Goal: Information Seeking & Learning: Learn about a topic

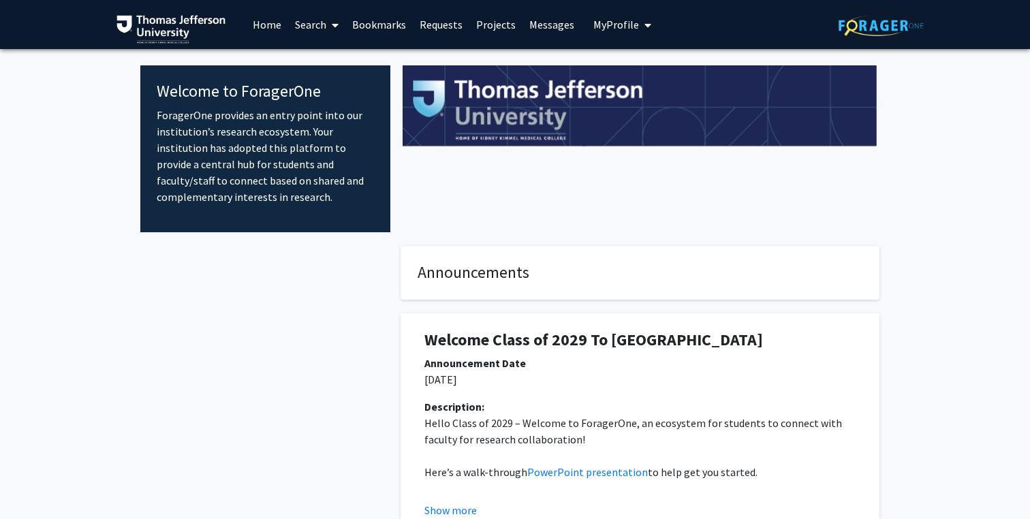
click at [261, 25] on link "Home" at bounding box center [267, 25] width 42 height 48
click at [318, 27] on link "Search" at bounding box center [316, 25] width 57 height 48
click at [326, 57] on span "Faculty/Staff" at bounding box center [338, 62] width 100 height 27
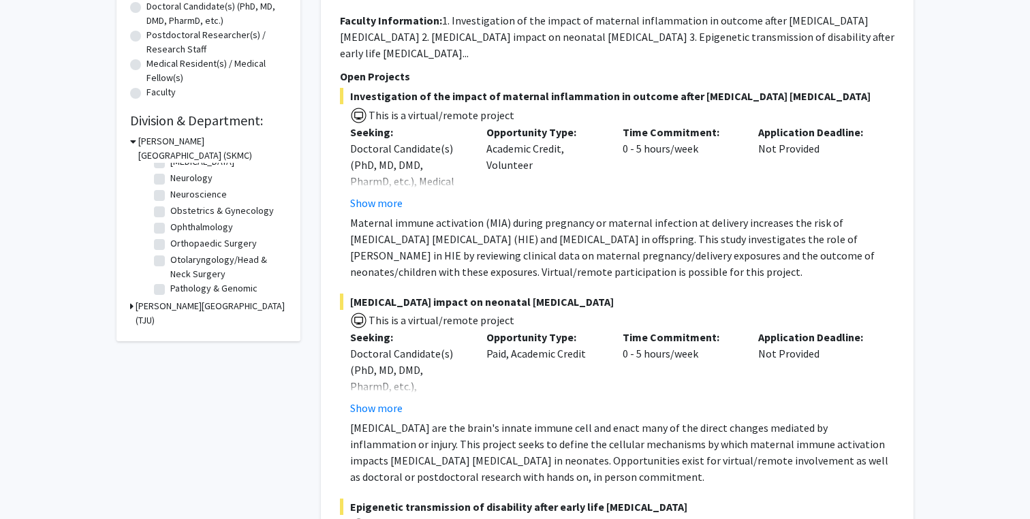
scroll to position [377, 0]
click at [182, 211] on label "Obstetrics & Gynecology" at bounding box center [222, 211] width 104 height 14
click at [179, 211] on input "Obstetrics & Gynecology" at bounding box center [174, 208] width 9 height 9
checkbox input "true"
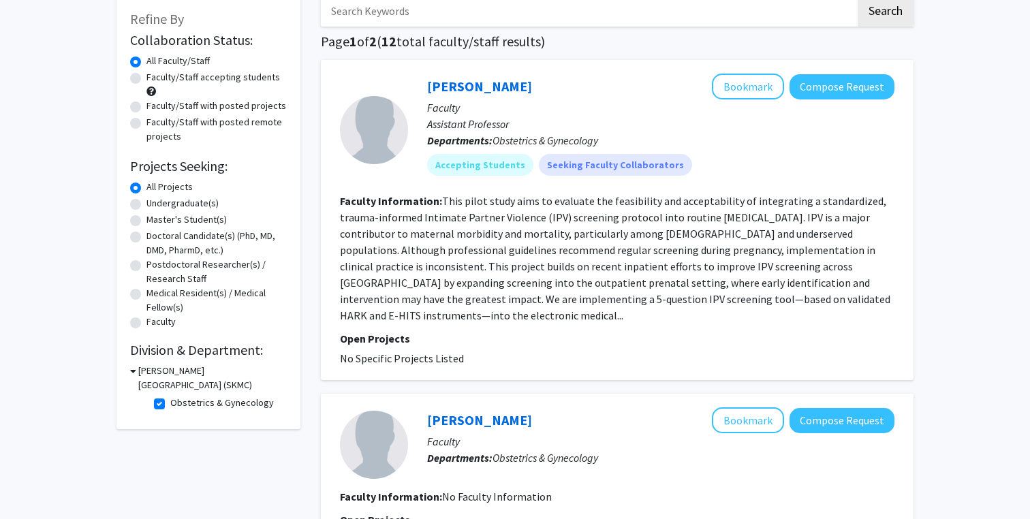
scroll to position [83, 0]
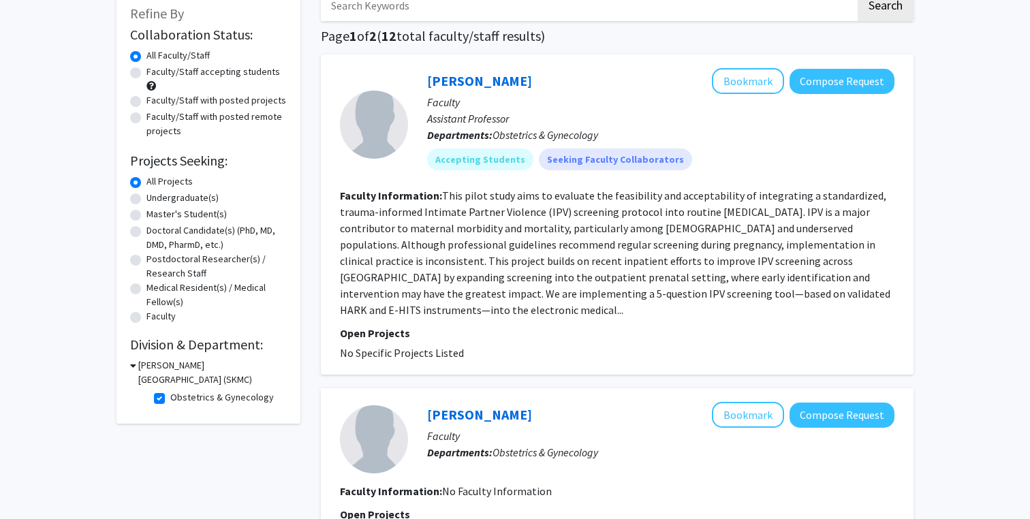
click at [669, 244] on fg-read-more "This pilot study aims to evaluate the feasibility and acceptability of integrat…" at bounding box center [615, 253] width 551 height 128
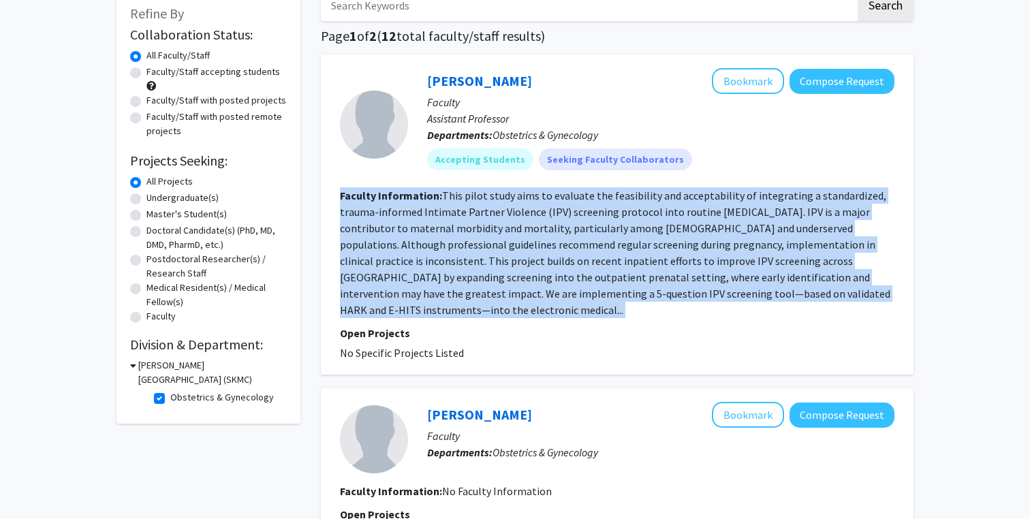
click at [574, 266] on fg-read-more "This pilot study aims to evaluate the feasibility and acceptability of integrat…" at bounding box center [615, 253] width 551 height 128
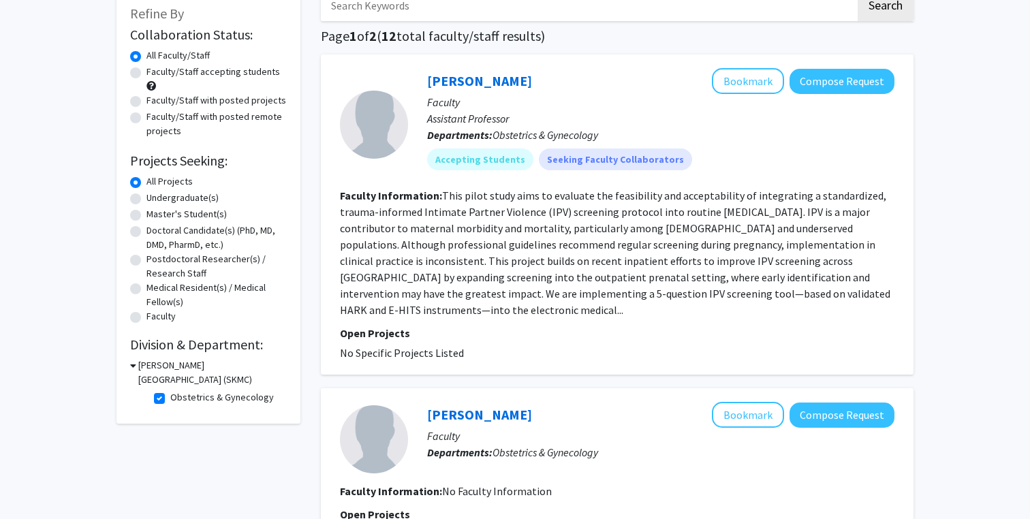
click at [574, 266] on fg-read-more "This pilot study aims to evaluate the feasibility and acceptability of integrat…" at bounding box center [615, 253] width 551 height 128
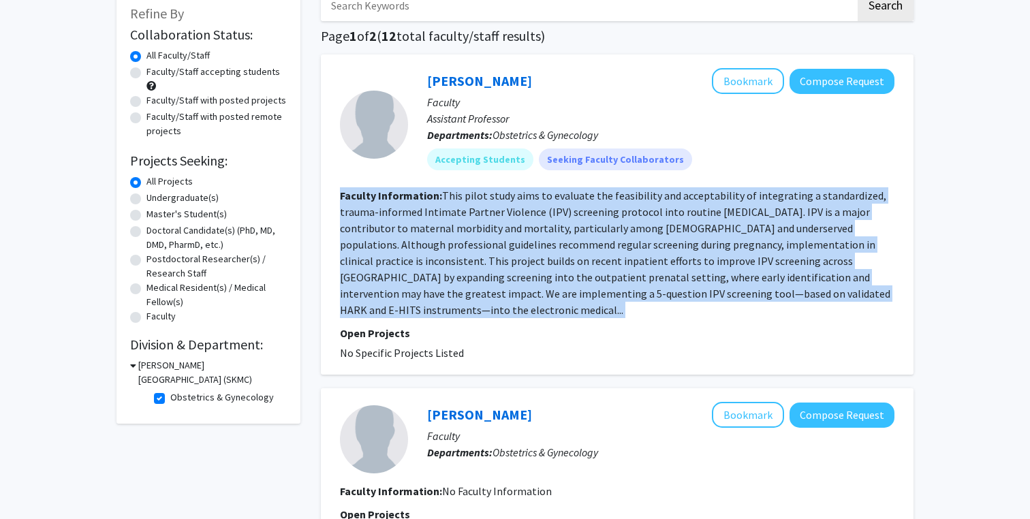
click at [534, 266] on fg-read-more "This pilot study aims to evaluate the feasibility and acceptability of integrat…" at bounding box center [615, 253] width 551 height 128
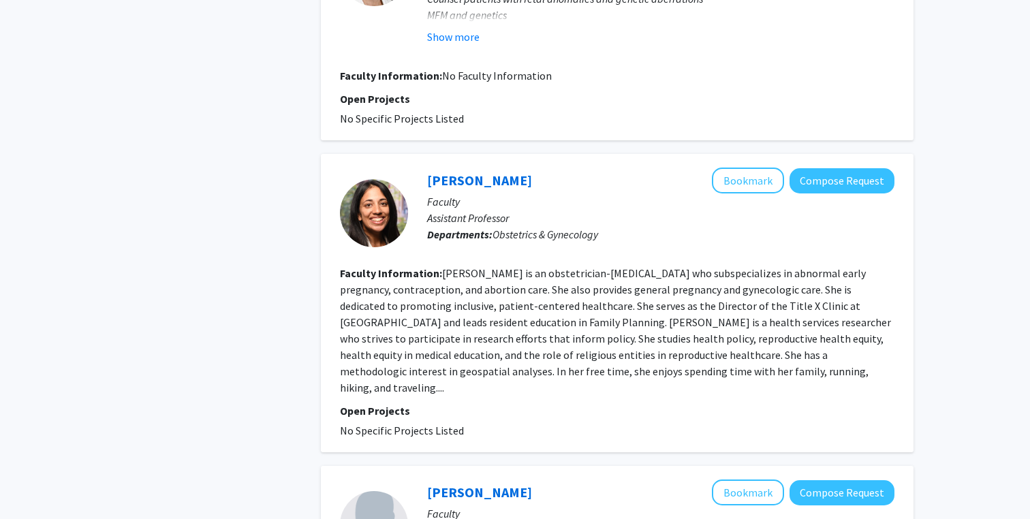
scroll to position [1445, 0]
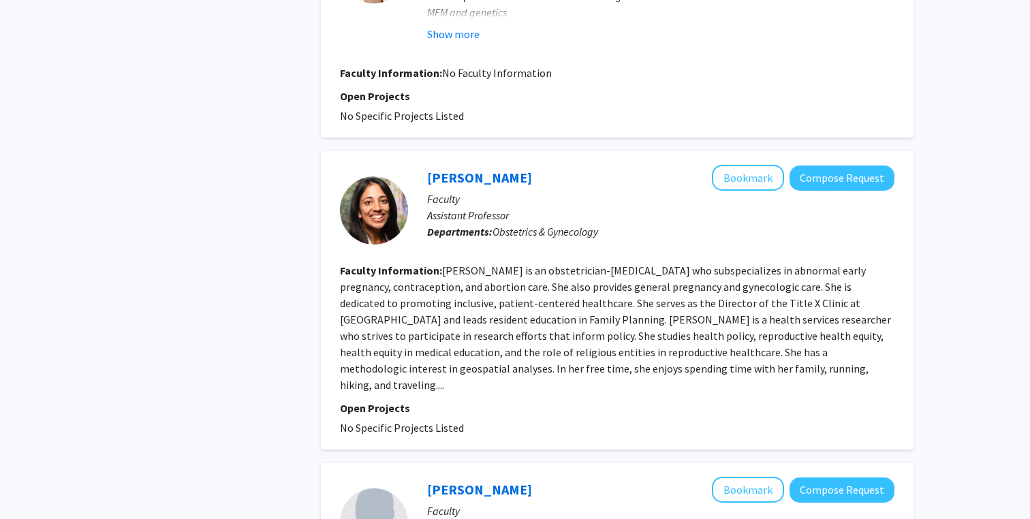
click at [490, 307] on fg-read-more "Dr. Vinekar is an obstetrician-gynecologist who subspecializes in abnormal earl…" at bounding box center [615, 328] width 551 height 128
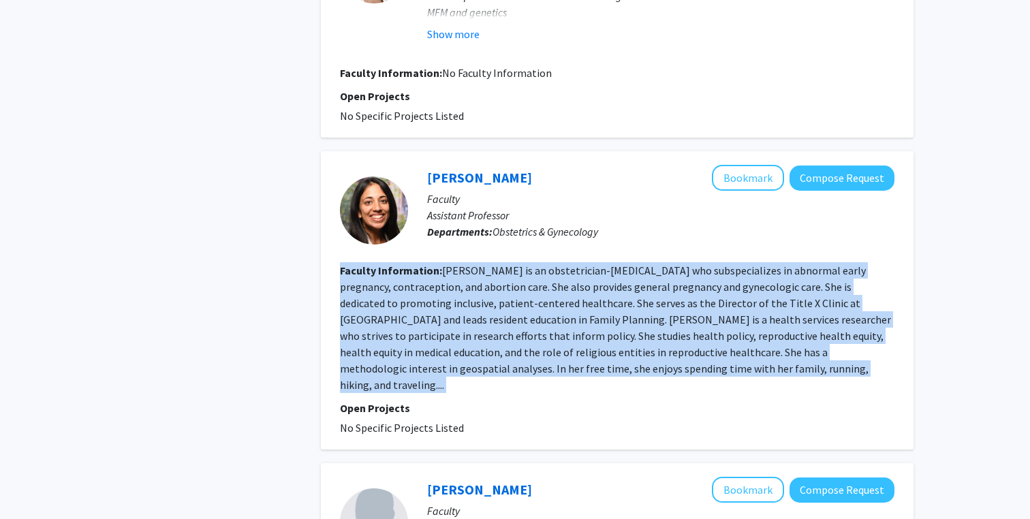
click at [463, 307] on fg-read-more "Dr. Vinekar is an obstetrician-gynecologist who subspecializes in abnormal earl…" at bounding box center [615, 328] width 551 height 128
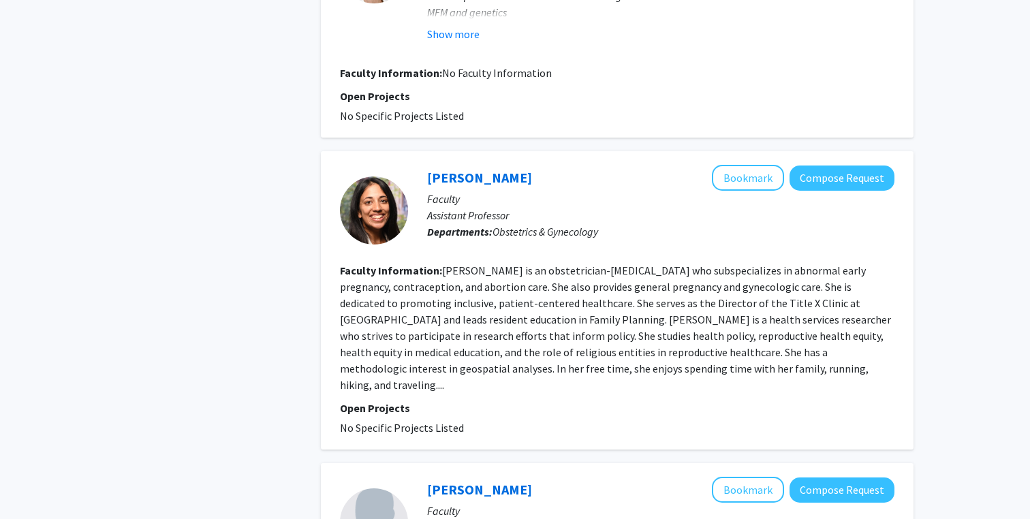
click at [463, 307] on fg-read-more "Dr. Vinekar is an obstetrician-gynecologist who subspecializes in abnormal earl…" at bounding box center [615, 328] width 551 height 128
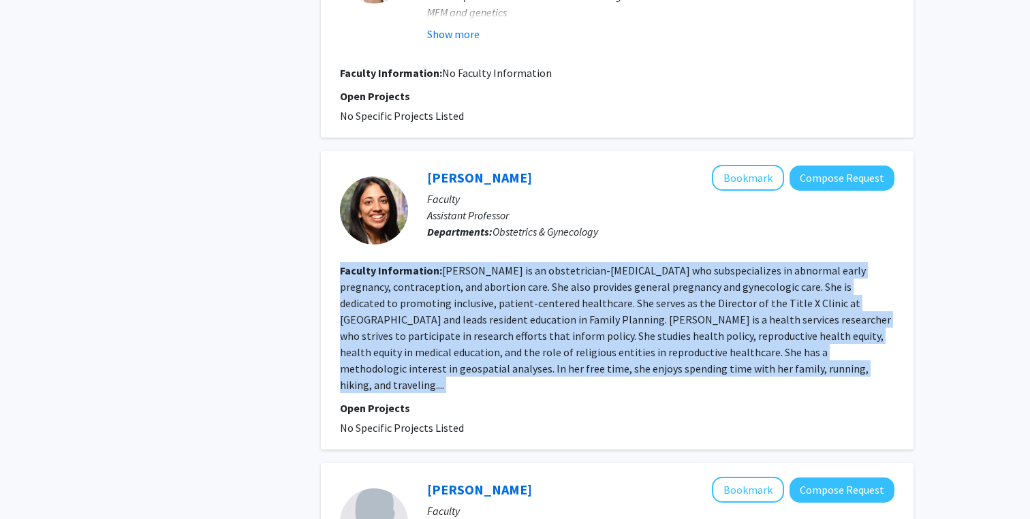
click at [432, 308] on fg-read-more "Dr. Vinekar is an obstetrician-gynecologist who subspecializes in abnormal earl…" at bounding box center [615, 328] width 551 height 128
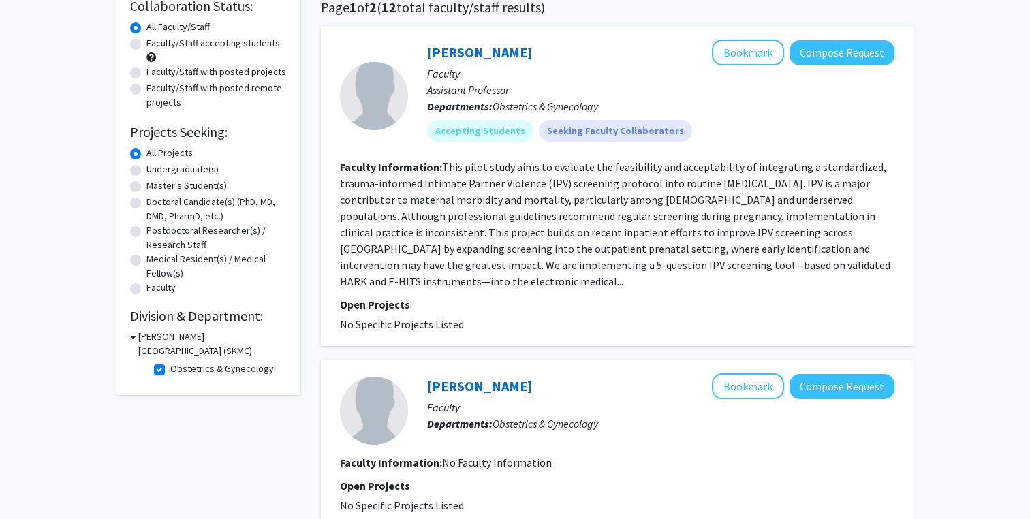
scroll to position [120, 0]
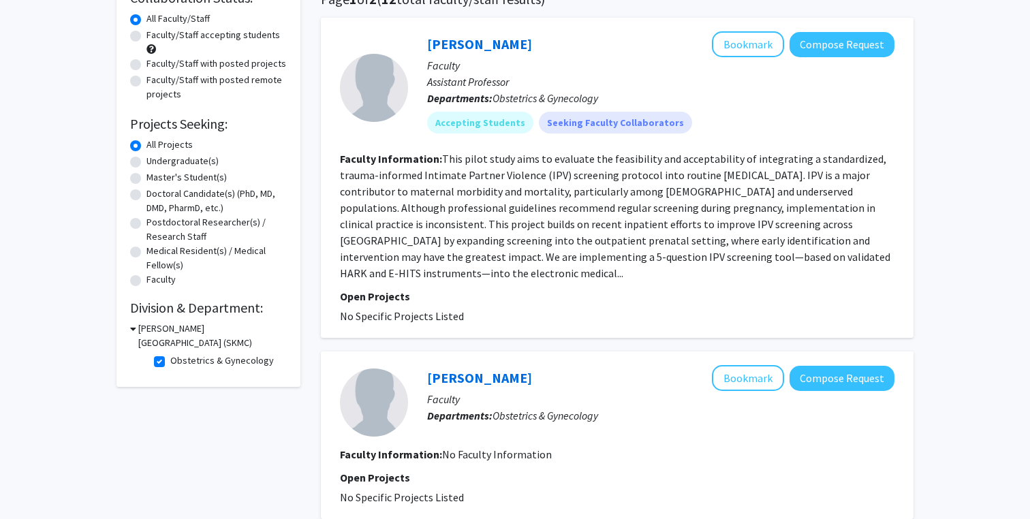
click at [381, 230] on fg-read-more "This pilot study aims to evaluate the feasibility and acceptability of integrat…" at bounding box center [615, 216] width 551 height 128
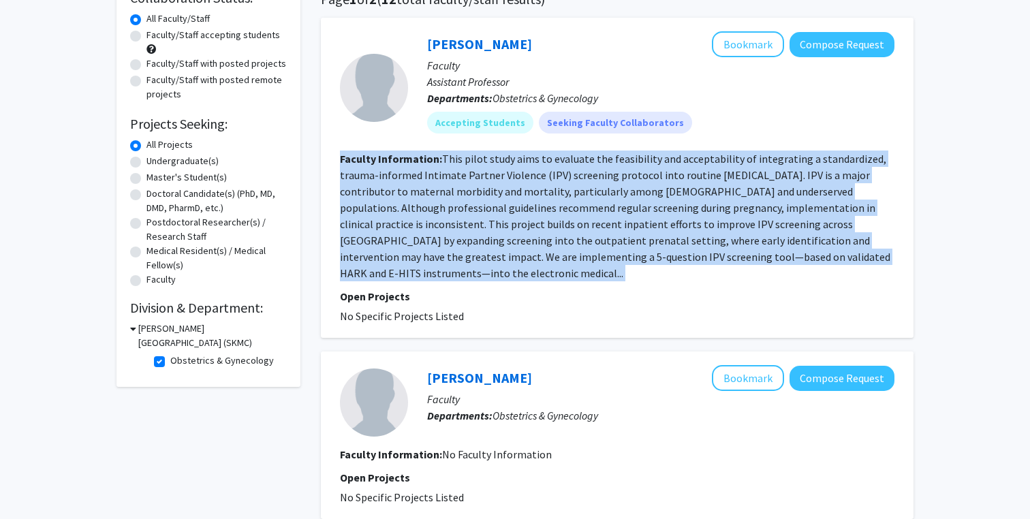
click at [408, 206] on fg-read-more "This pilot study aims to evaluate the feasibility and acceptability of integrat…" at bounding box center [615, 216] width 551 height 128
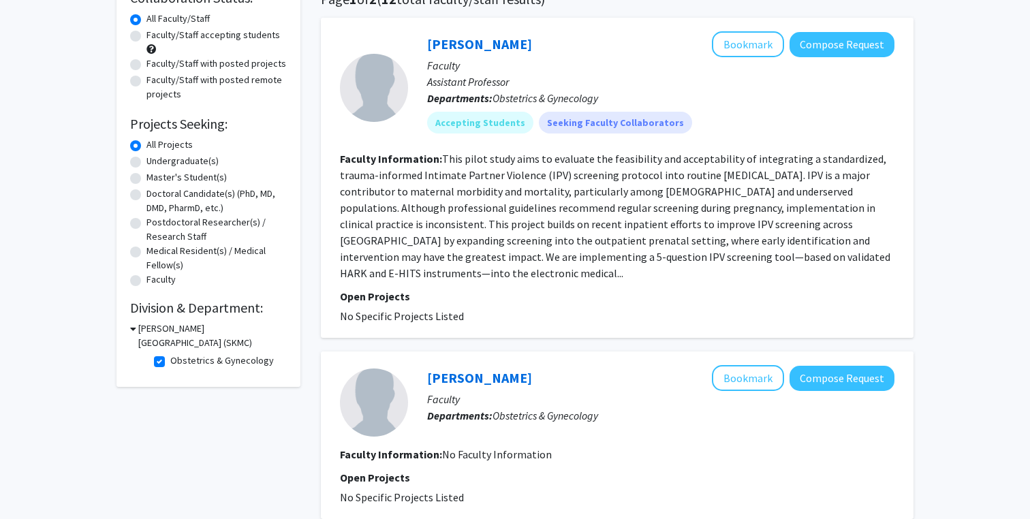
click at [408, 206] on fg-read-more "This pilot study aims to evaluate the feasibility and acceptability of integrat…" at bounding box center [615, 216] width 551 height 128
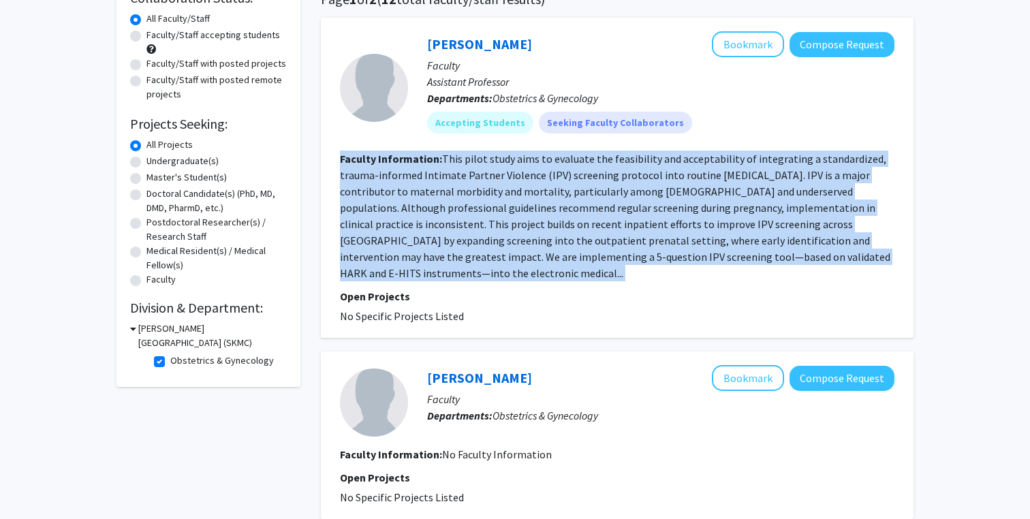
click at [408, 206] on fg-read-more "This pilot study aims to evaluate the feasibility and acceptability of integrat…" at bounding box center [615, 216] width 551 height 128
click at [472, 198] on section "Faculty Information: This pilot study aims to evaluate the feasibility and acce…" at bounding box center [617, 216] width 555 height 131
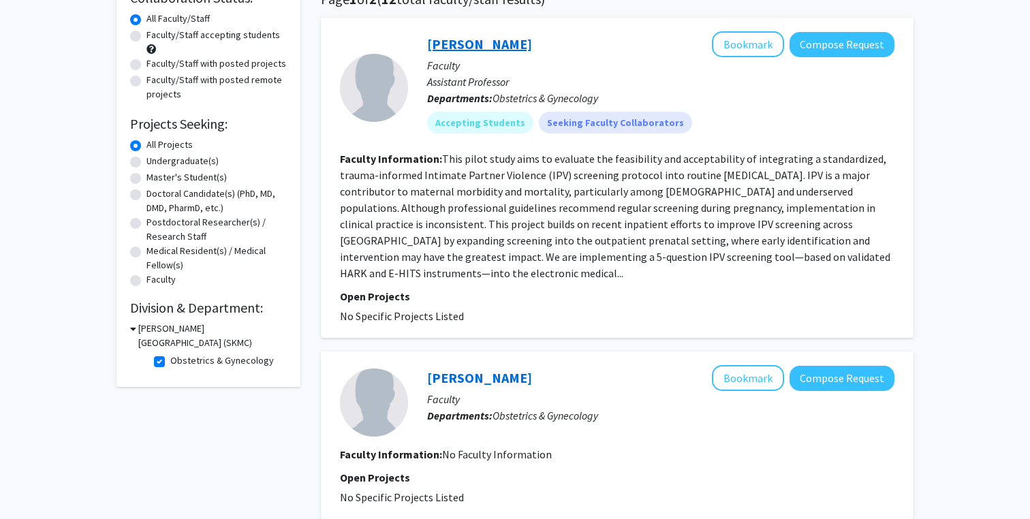
click at [441, 48] on link "Fan Lee" at bounding box center [479, 43] width 105 height 17
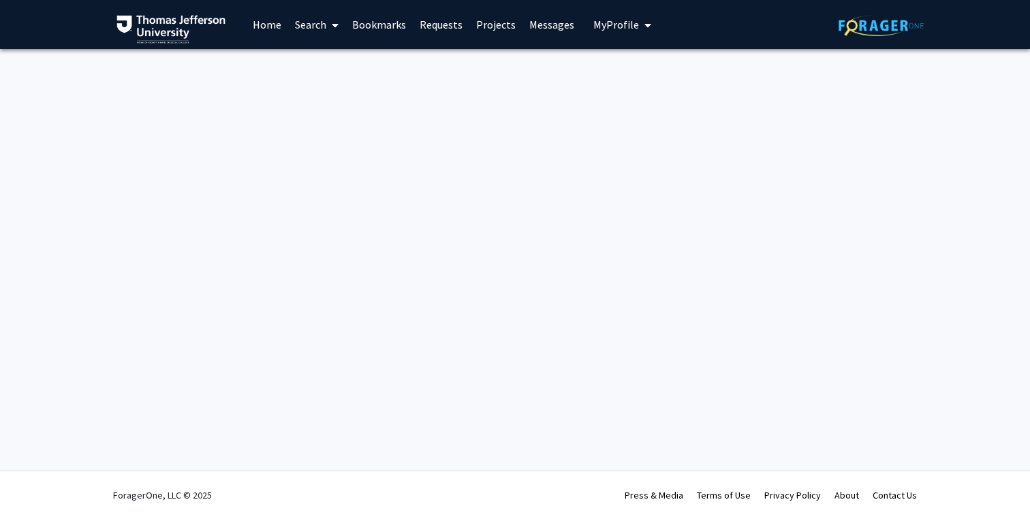
click at [441, 48] on div "Skip navigation Home Search Bookmarks Requests Projects Messages My Profile Mia…" at bounding box center [386, 24] width 539 height 49
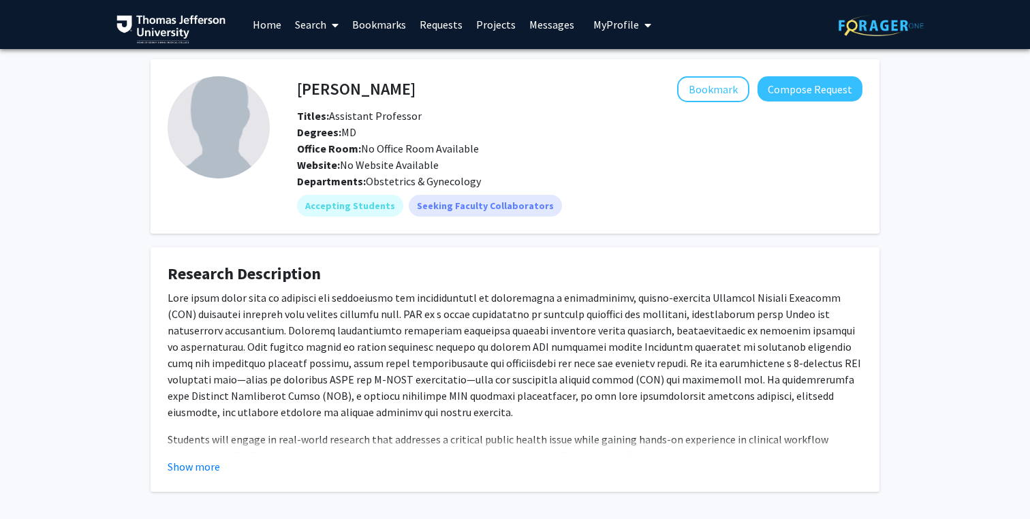
click at [309, 91] on h4 "Fan Lee" at bounding box center [356, 88] width 119 height 25
copy h4 "Fan Lee"
click at [191, 467] on button "Show more" at bounding box center [194, 467] width 52 height 16
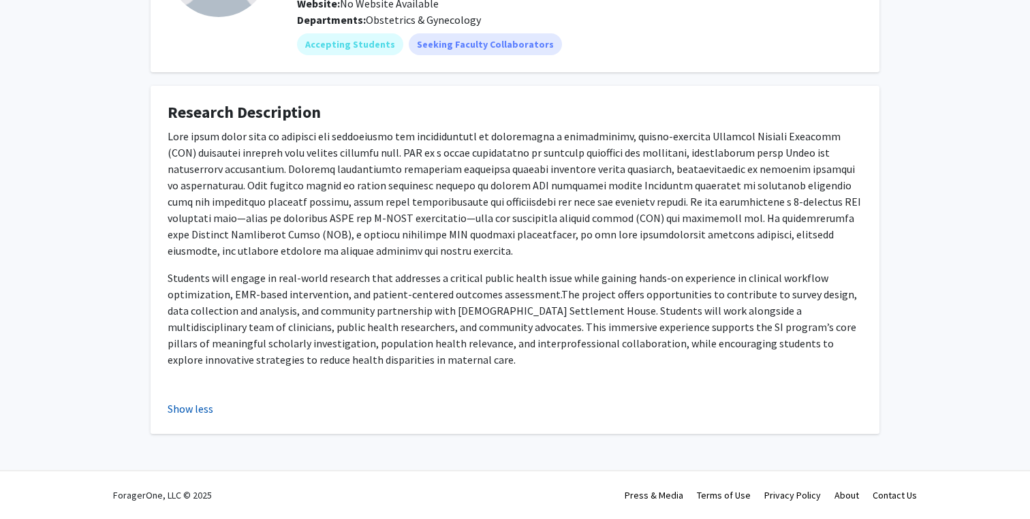
scroll to position [161, 0]
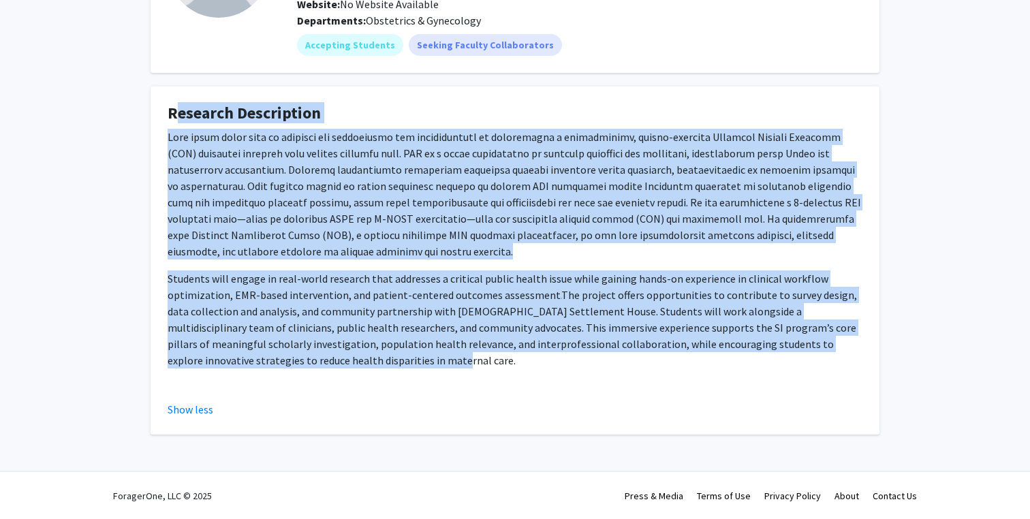
drag, startPoint x: 349, startPoint y: 364, endPoint x: 164, endPoint y: 120, distance: 306.4
click at [164, 120] on fg-card "Research Description Students will engage in real-world research that addresses…" at bounding box center [515, 261] width 729 height 348
copy fg-card "Research Description This pilot study aims to evaluate the feasibility and acce…"
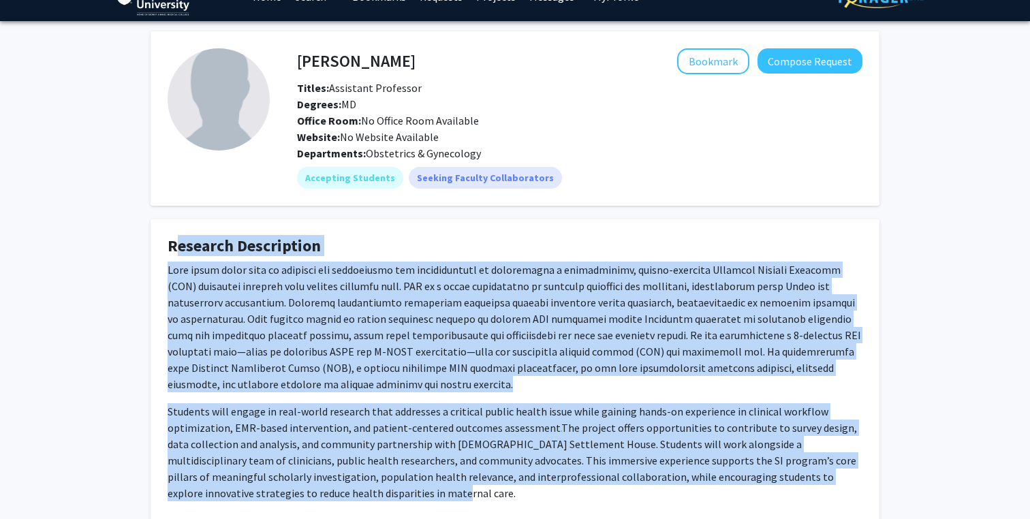
scroll to position [0, 0]
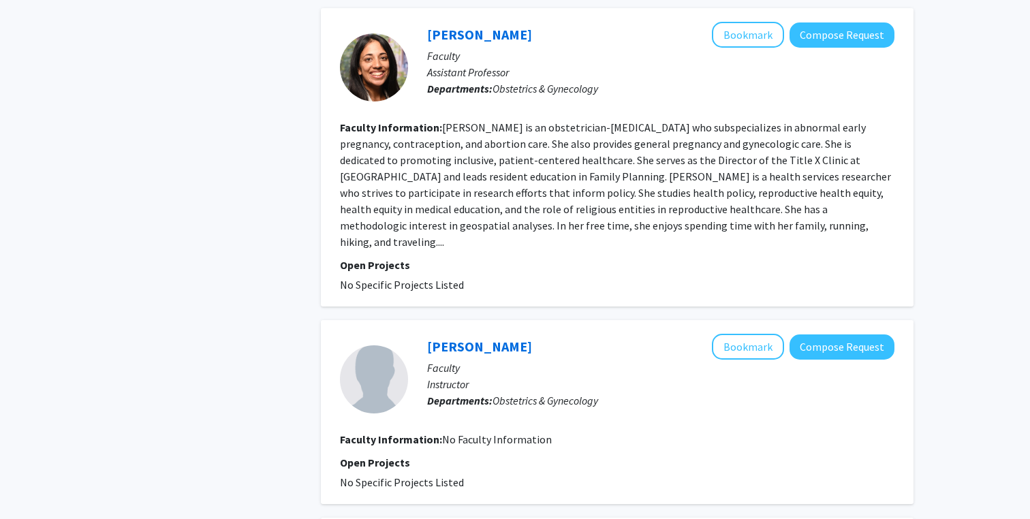
scroll to position [1570, 0]
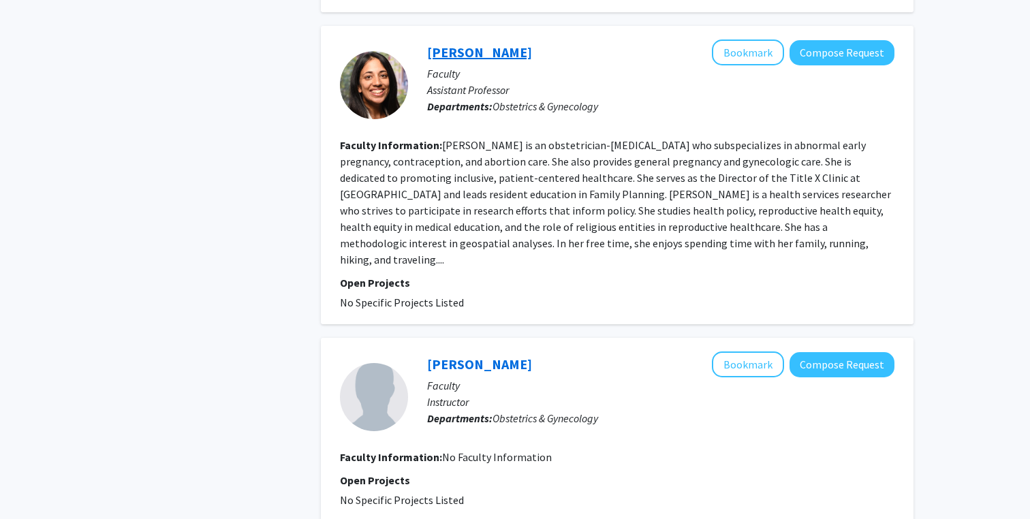
click at [458, 49] on link "Kavita Vinekar" at bounding box center [479, 52] width 105 height 17
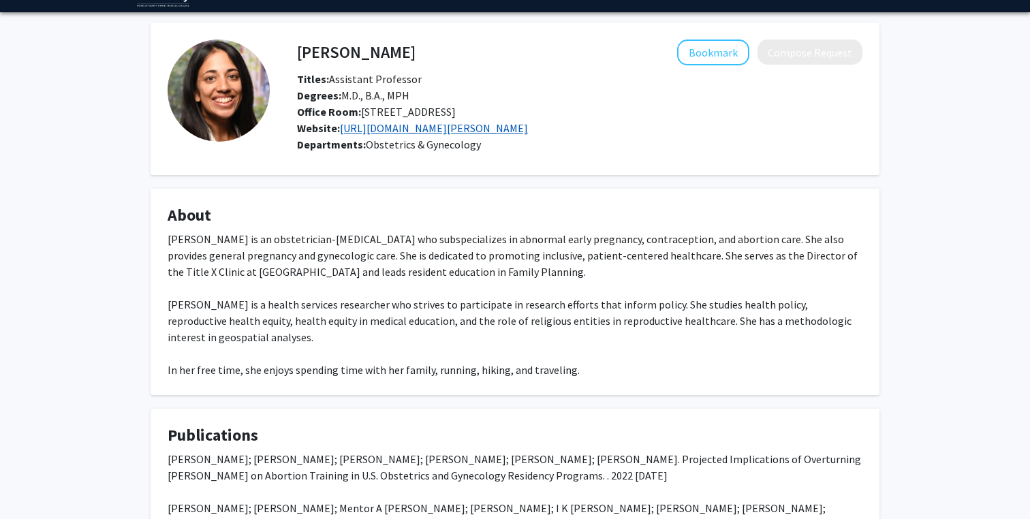
scroll to position [35, 0]
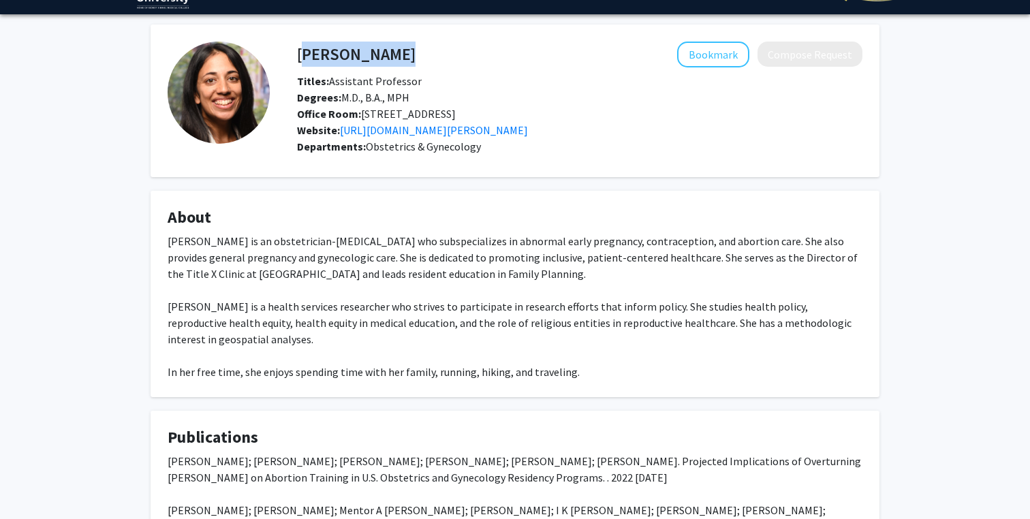
click at [298, 52] on div "Kavita Vinekar Bookmark Compose Request" at bounding box center [580, 55] width 586 height 26
copy h4 "Kavita Vinekar"
click at [212, 253] on div "Dr. Vinekar is an obstetrician-gynecologist who subspecializes in abnormal earl…" at bounding box center [515, 306] width 695 height 147
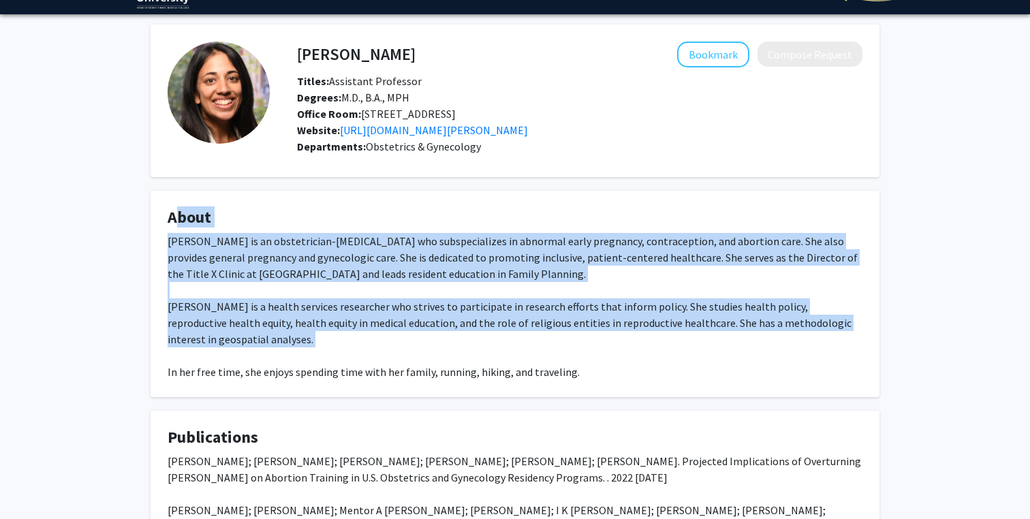
drag, startPoint x: 166, startPoint y: 232, endPoint x: 429, endPoint y: 369, distance: 296.0
click at [429, 369] on fg-card "About Dr. Vinekar is an obstetrician-gynecologist who subspecializes in abnorma…" at bounding box center [515, 294] width 729 height 206
copy fg-card "About Dr. Vinekar is an obstetrician-gynecologist who subspecializes in abnorma…"
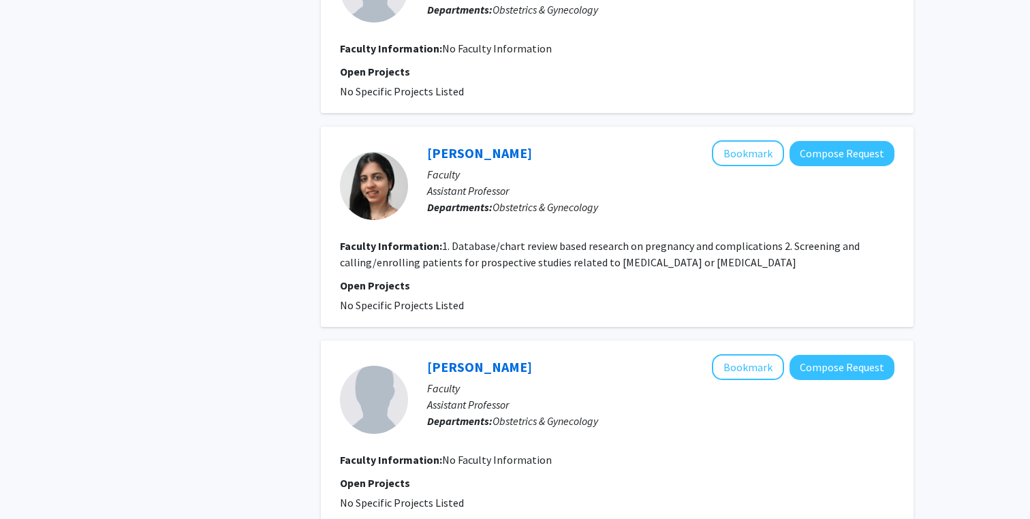
scroll to position [2119, 0]
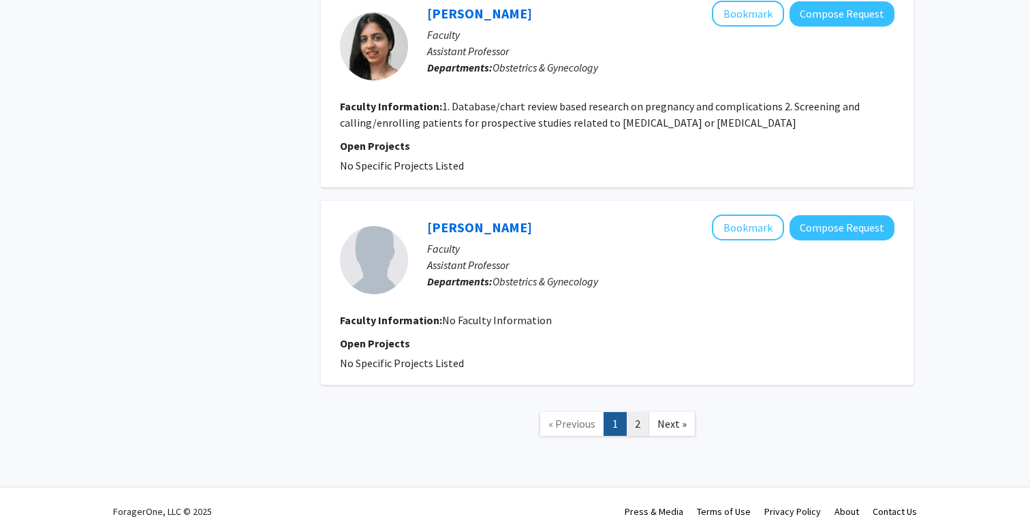
click at [640, 412] on link "2" at bounding box center [637, 424] width 23 height 24
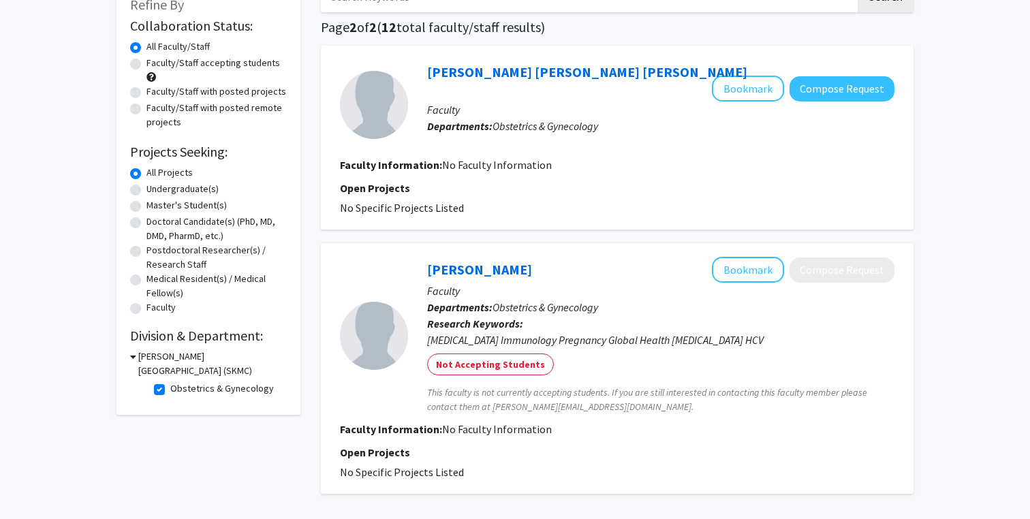
scroll to position [93, 0]
click at [170, 386] on label "Obstetrics & Gynecology" at bounding box center [222, 388] width 104 height 14
click at [170, 386] on input "Obstetrics & Gynecology" at bounding box center [174, 385] width 9 height 9
checkbox input "false"
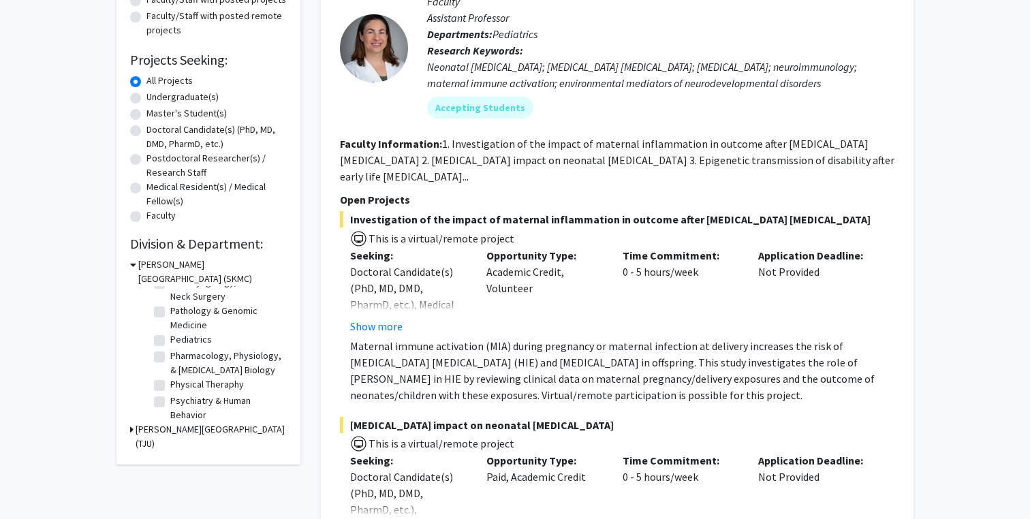
scroll to position [477, 0]
click at [183, 341] on label "Pediatrics" at bounding box center [191, 341] width 42 height 14
click at [179, 341] on input "Pediatrics" at bounding box center [174, 338] width 9 height 9
checkbox input "true"
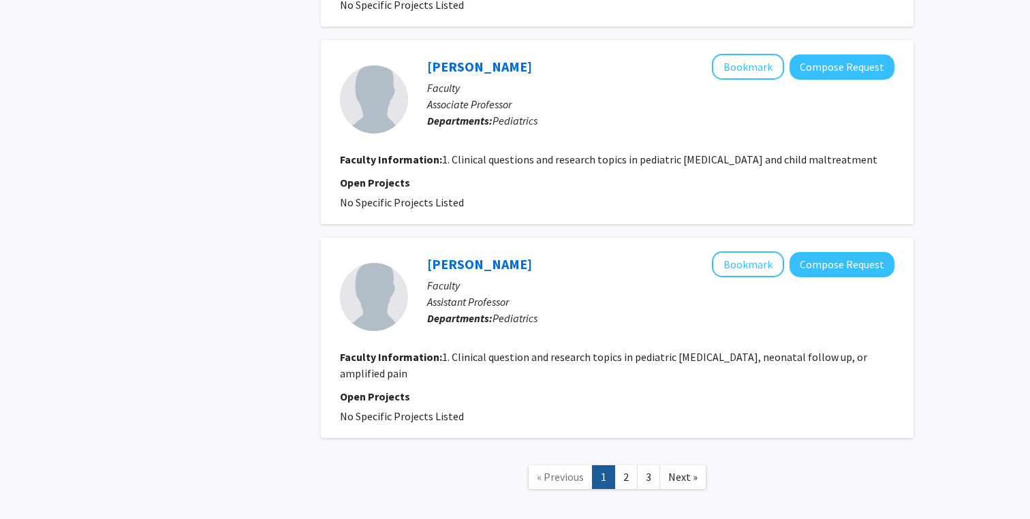
scroll to position [2906, 0]
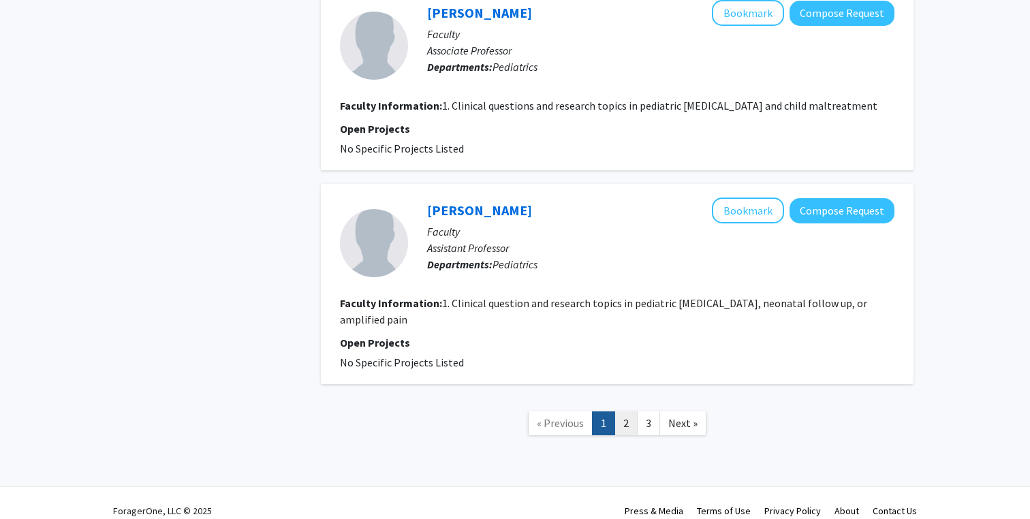
click at [625, 412] on link "2" at bounding box center [626, 424] width 23 height 24
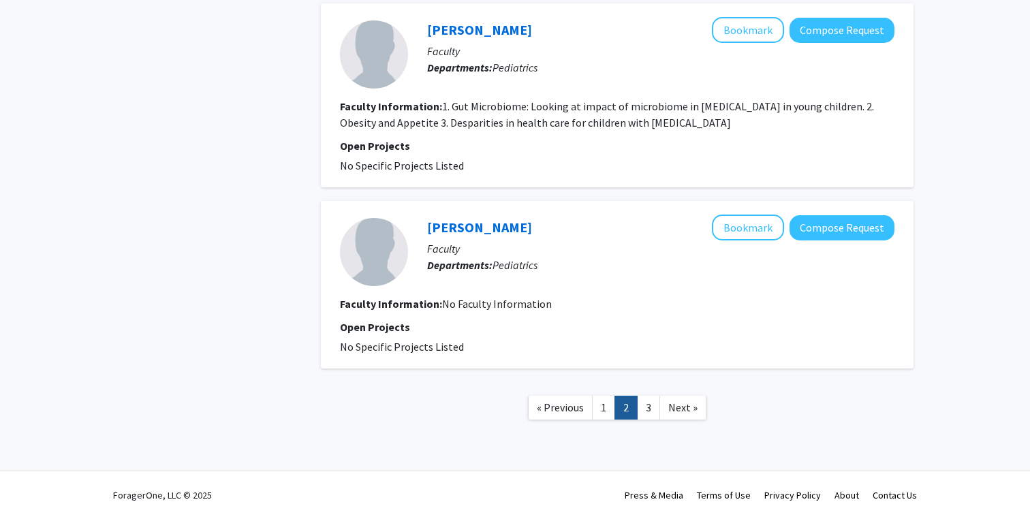
scroll to position [1815, 0]
click at [648, 410] on link "3" at bounding box center [648, 408] width 23 height 24
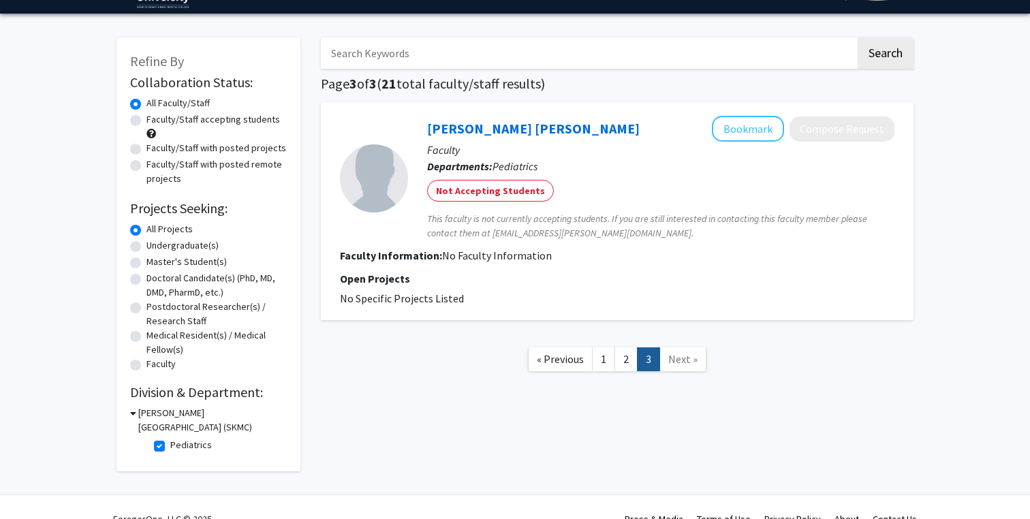
scroll to position [52, 0]
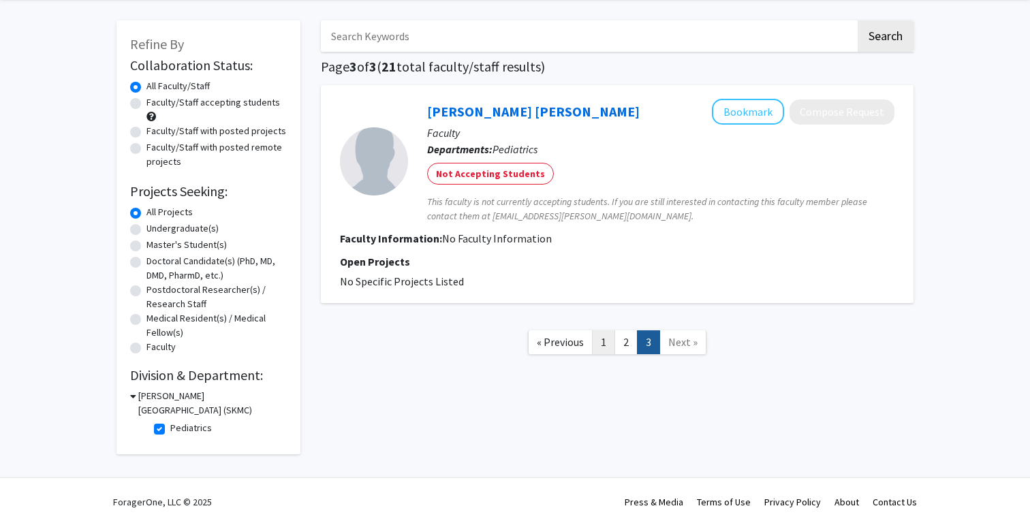
click at [601, 338] on link "1" at bounding box center [603, 342] width 23 height 24
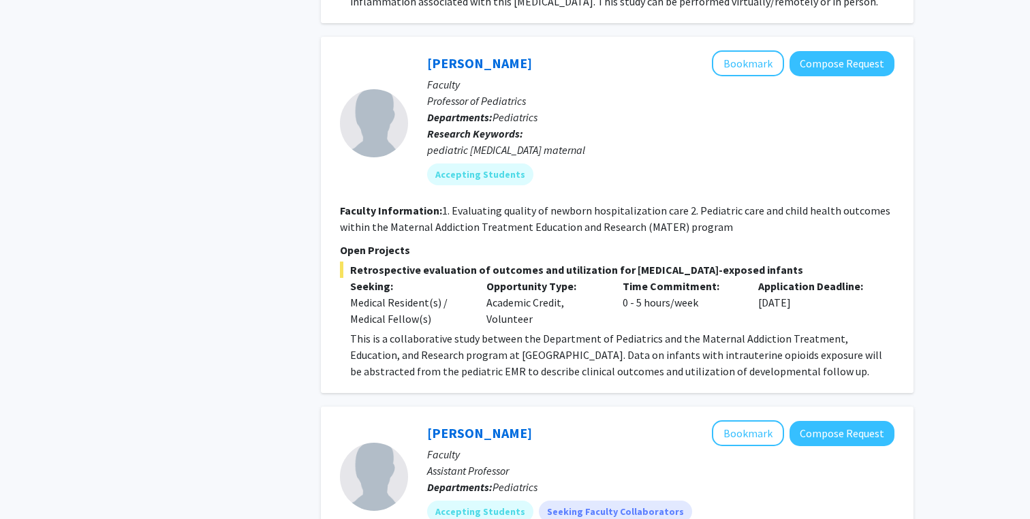
scroll to position [1364, 0]
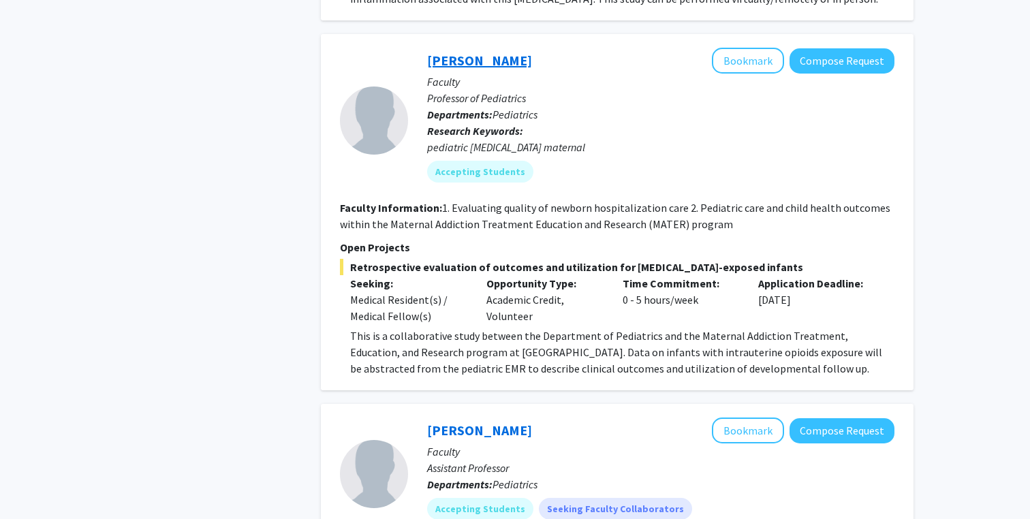
click at [461, 55] on link "Neera Goyal" at bounding box center [479, 60] width 105 height 17
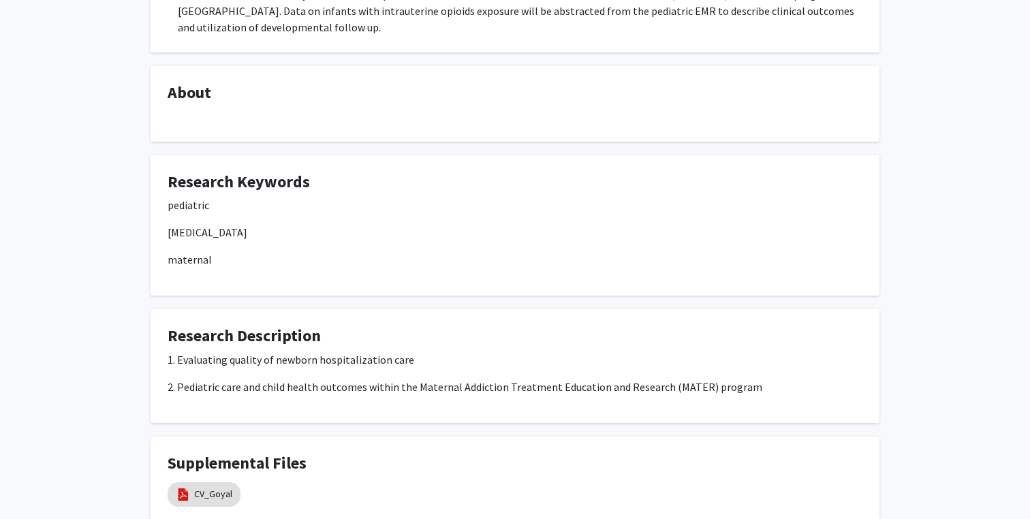
scroll to position [444, 0]
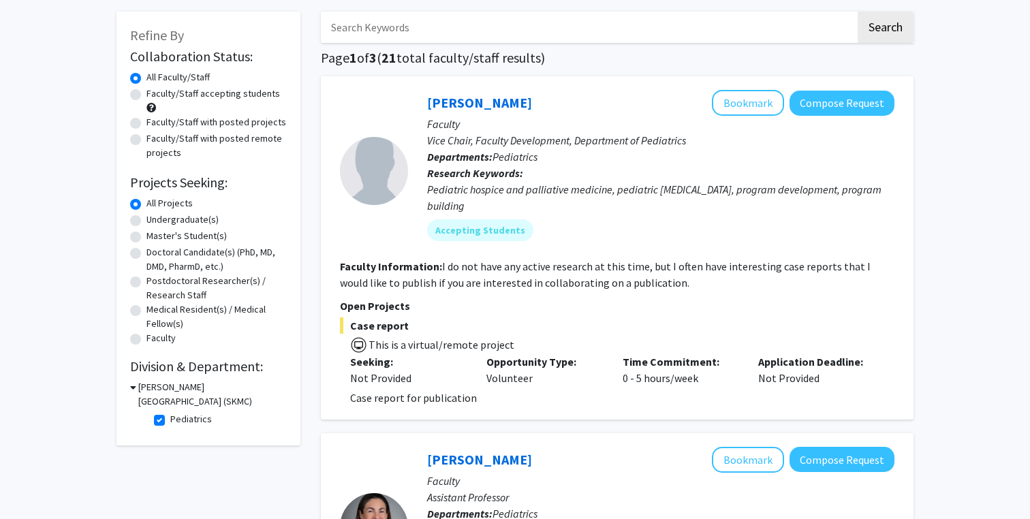
scroll to position [62, 0]
click at [170, 422] on label "Pediatrics" at bounding box center [191, 419] width 42 height 14
click at [170, 420] on input "Pediatrics" at bounding box center [174, 416] width 9 height 9
checkbox input "false"
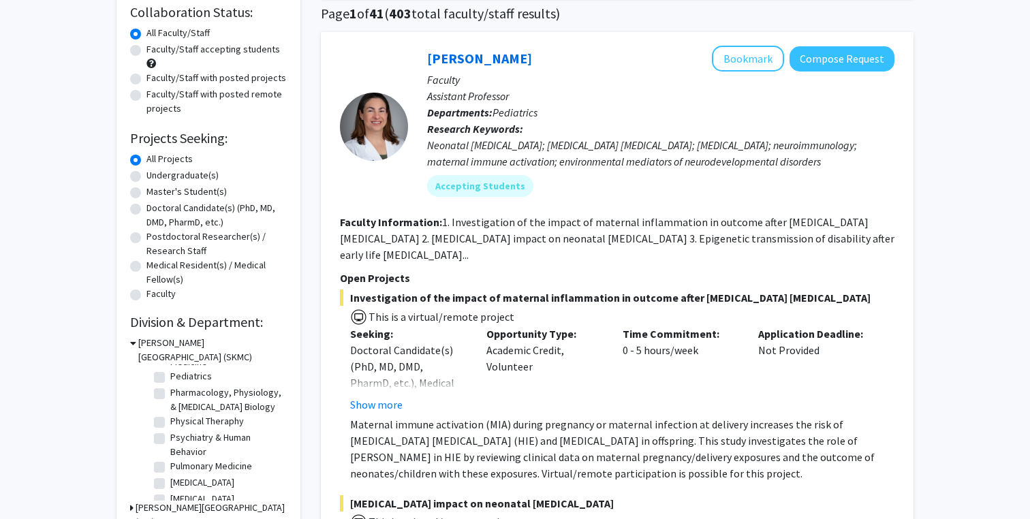
scroll to position [522, 0]
click at [181, 439] on label "Psychiatry & Human Behavior" at bounding box center [226, 443] width 113 height 29
click at [179, 437] on input "Psychiatry & Human Behavior" at bounding box center [174, 433] width 9 height 9
checkbox input "true"
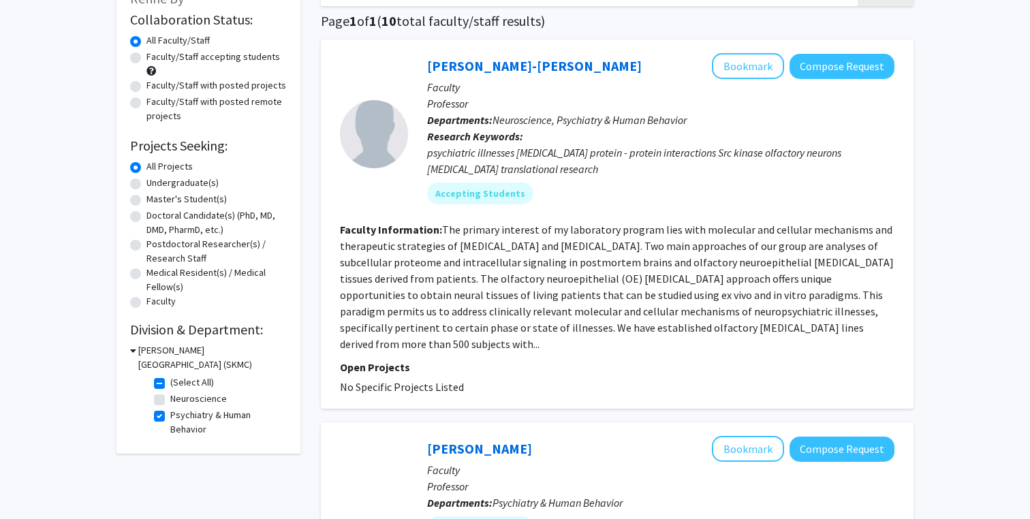
scroll to position [95, 0]
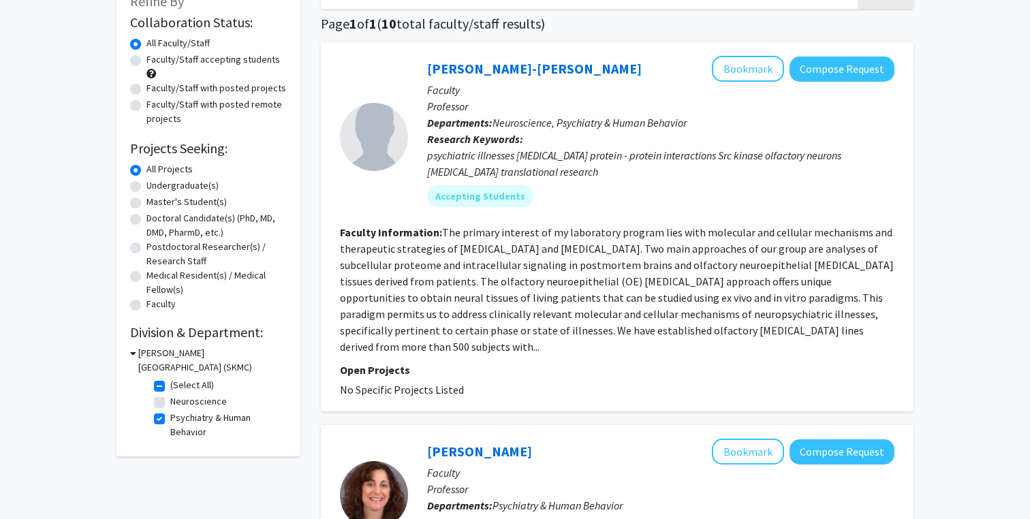
click at [173, 422] on label "Psychiatry & Human Behavior" at bounding box center [226, 425] width 113 height 29
click at [173, 420] on input "Psychiatry & Human Behavior" at bounding box center [174, 415] width 9 height 9
checkbox input "false"
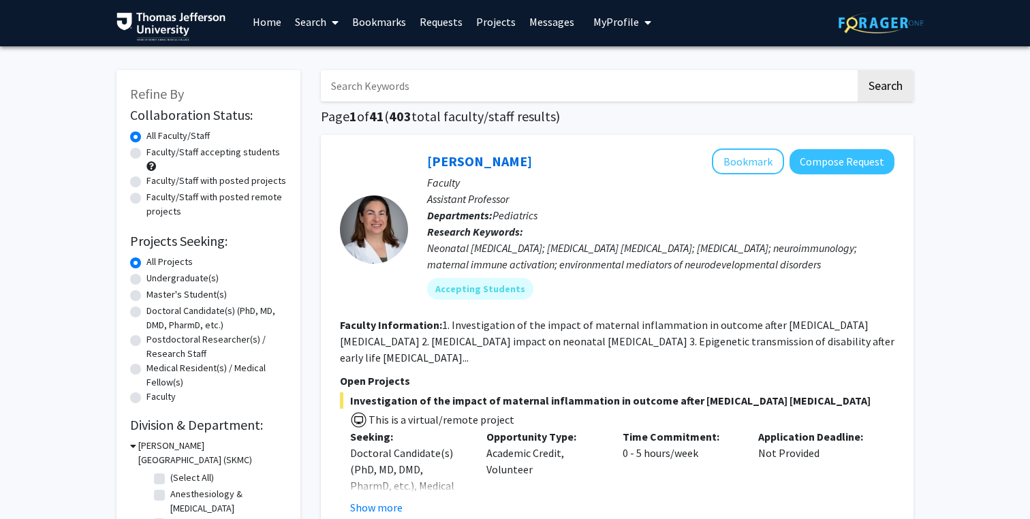
scroll to position [2, 0]
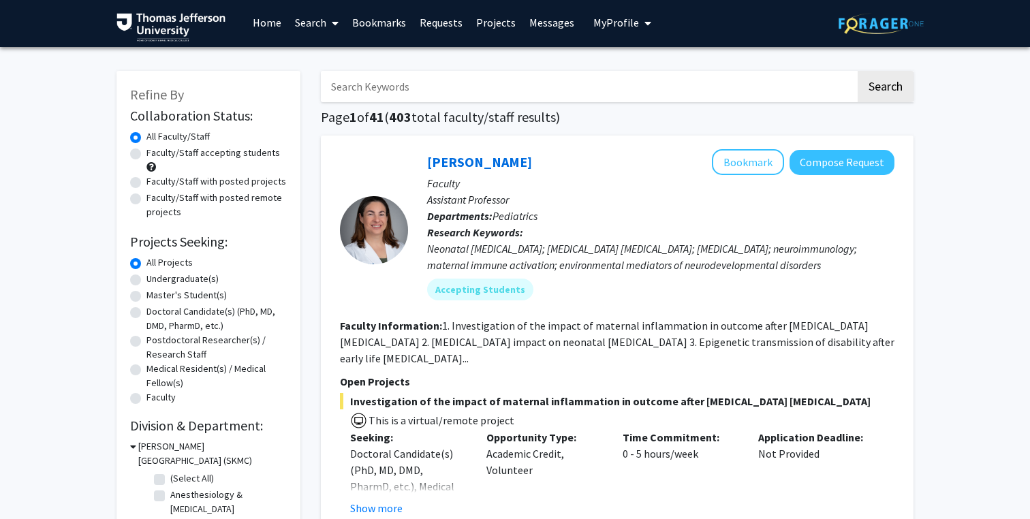
click at [371, 89] on input "Search Keywords" at bounding box center [588, 86] width 535 height 31
click at [858, 71] on button "Search" at bounding box center [886, 86] width 56 height 31
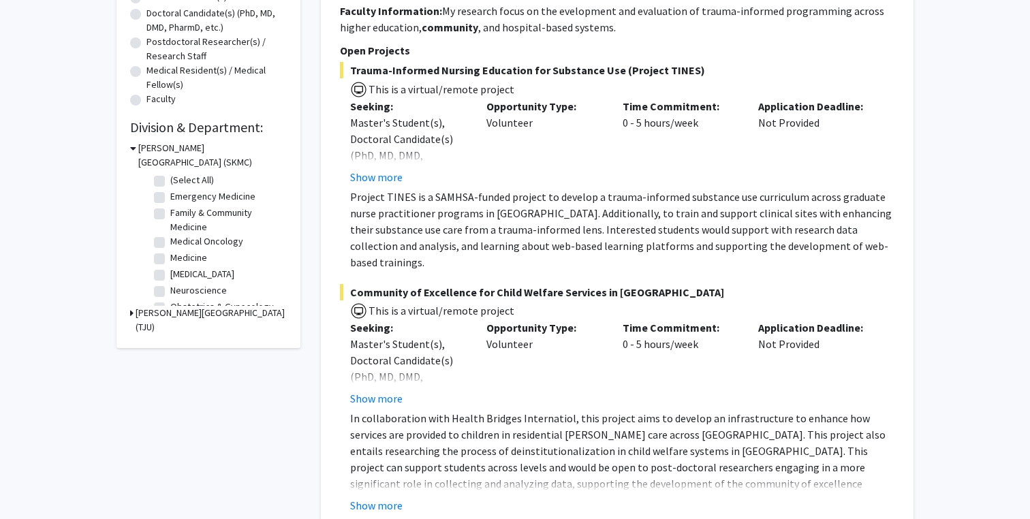
scroll to position [302, 0]
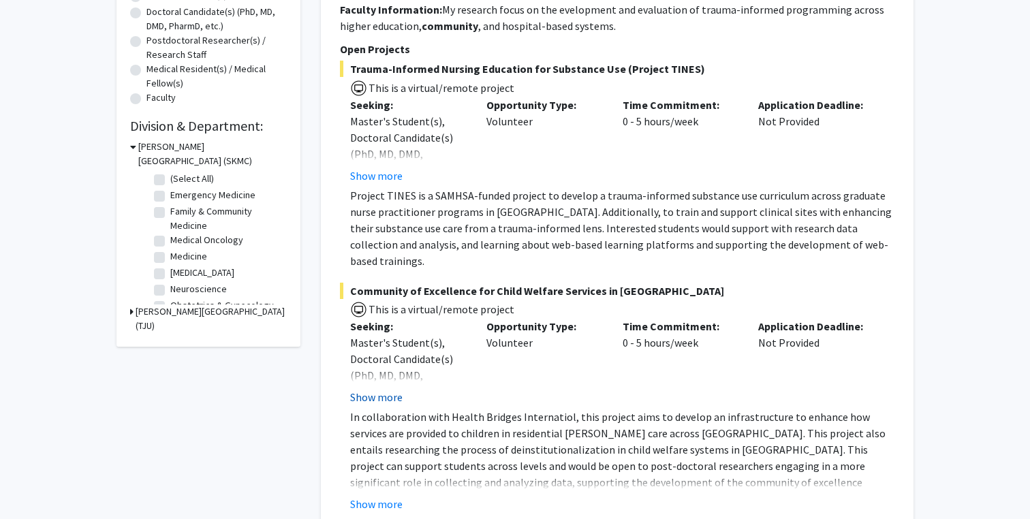
click at [380, 389] on button "Show more" at bounding box center [376, 397] width 52 height 16
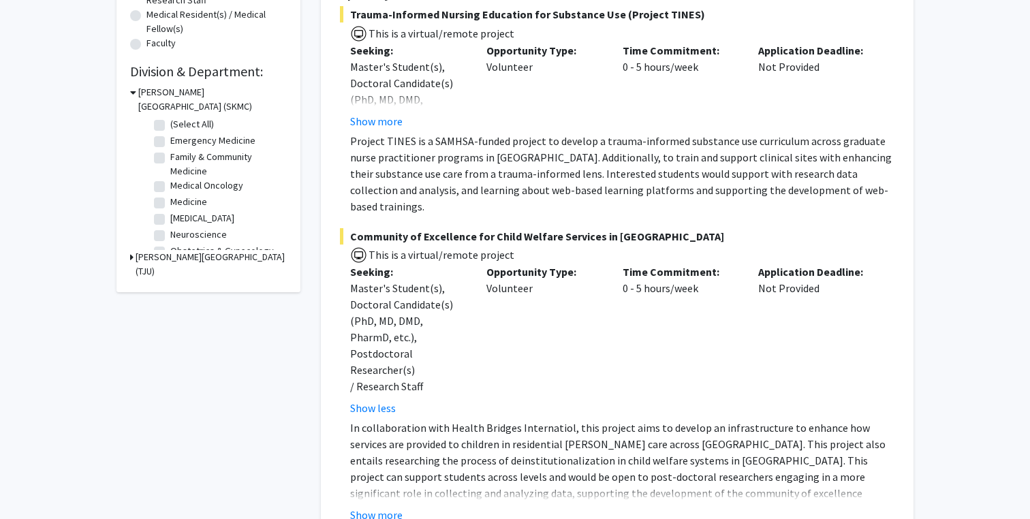
scroll to position [386, 0]
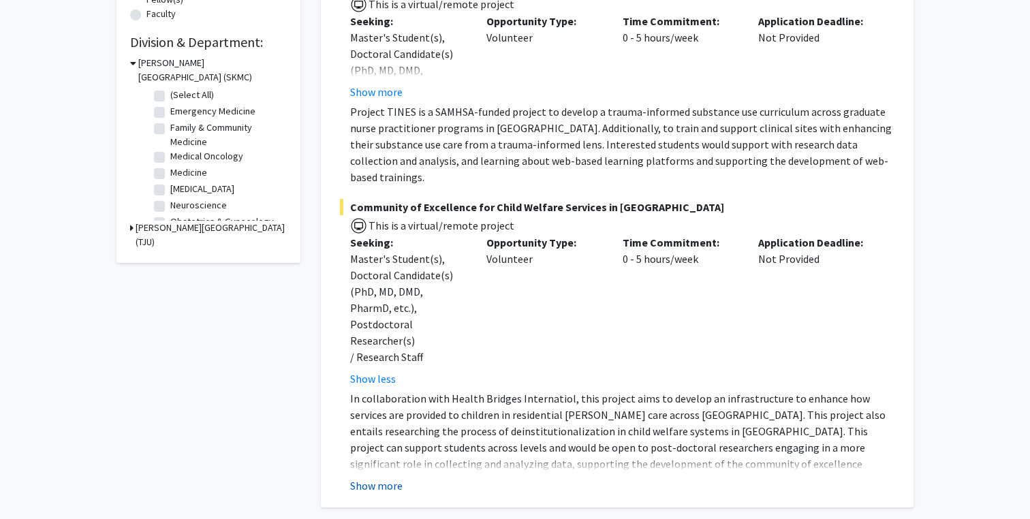
click at [378, 478] on button "Show more" at bounding box center [376, 486] width 52 height 16
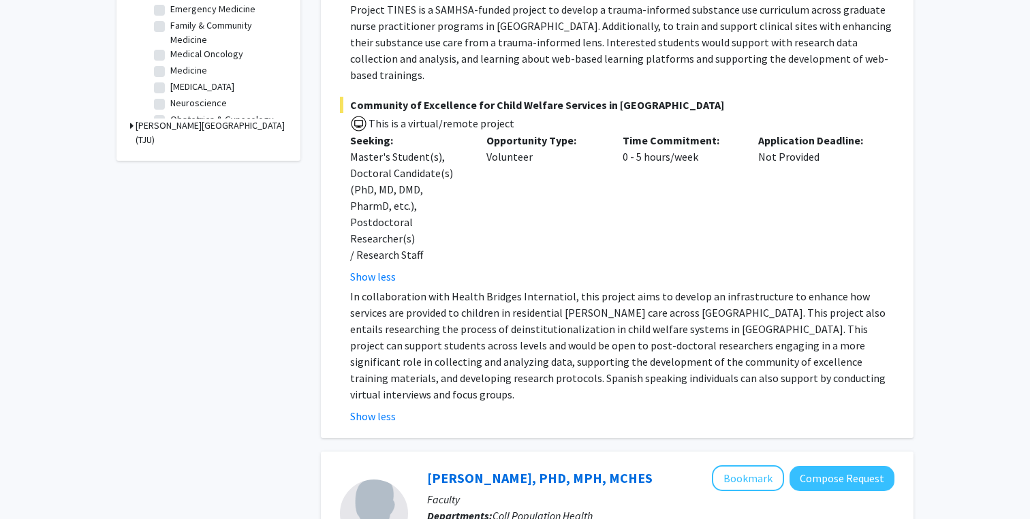
scroll to position [470, 0]
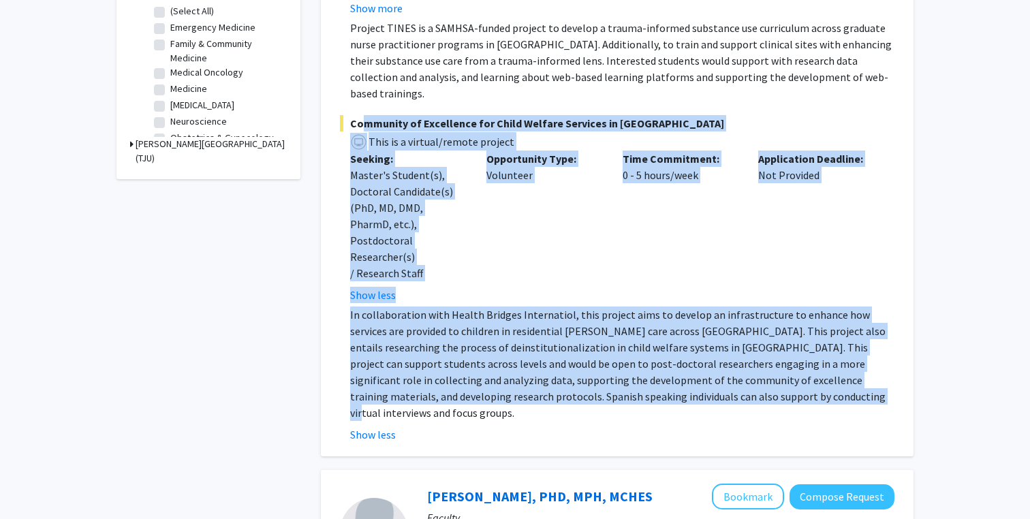
drag, startPoint x: 354, startPoint y: 108, endPoint x: 718, endPoint y: 360, distance: 442.1
click at [718, 360] on div "Community of Excellence for Child Welfare Services in Peru This is a virtual/re…" at bounding box center [617, 279] width 555 height 328
copy div "ommunity of Excellence for Child Welfare Services in Peru This is a virtual/rem…"
click at [514, 335] on p "In collaboration with Health Bridges Internatiol, this project aims to develop …" at bounding box center [622, 364] width 544 height 114
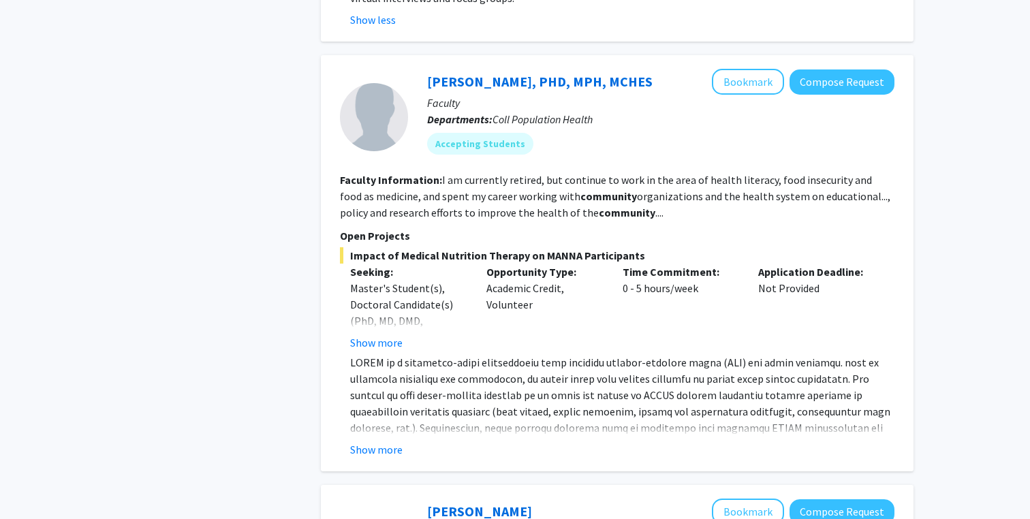
scroll to position [902, 0]
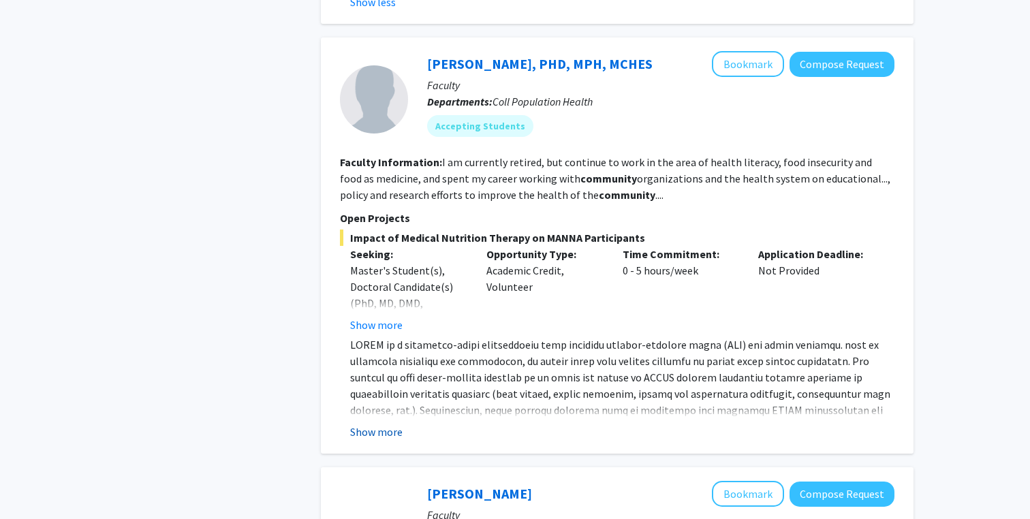
click at [384, 424] on button "Show more" at bounding box center [376, 432] width 52 height 16
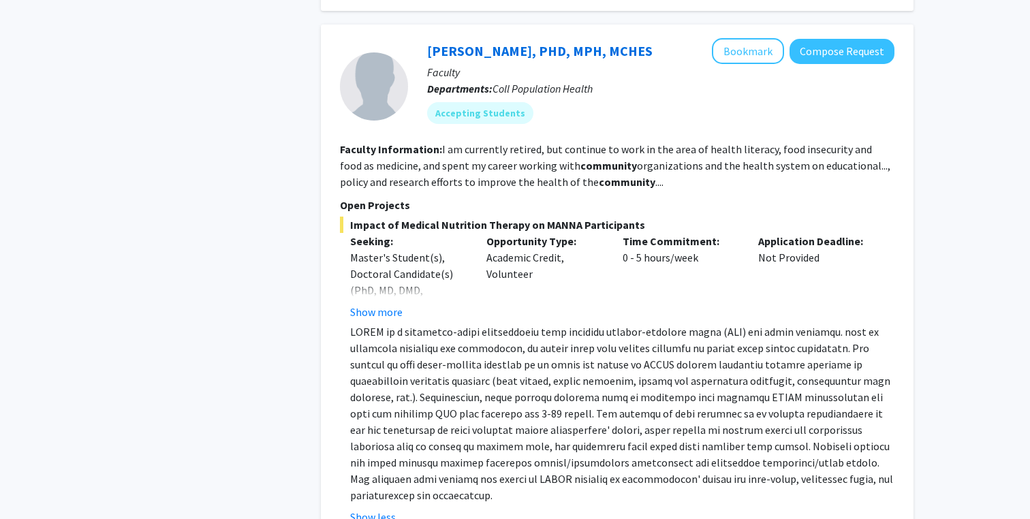
scroll to position [923, 0]
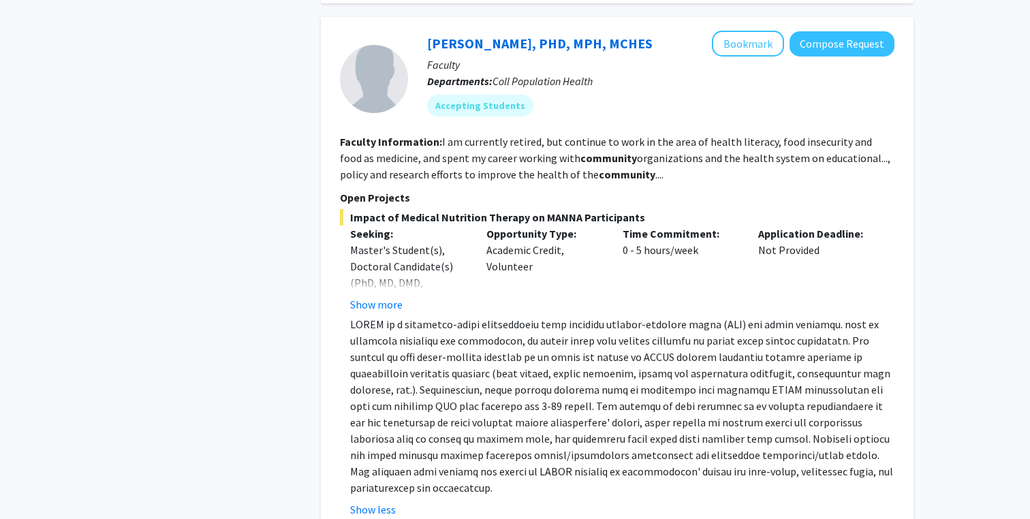
click at [490, 339] on p at bounding box center [622, 406] width 544 height 180
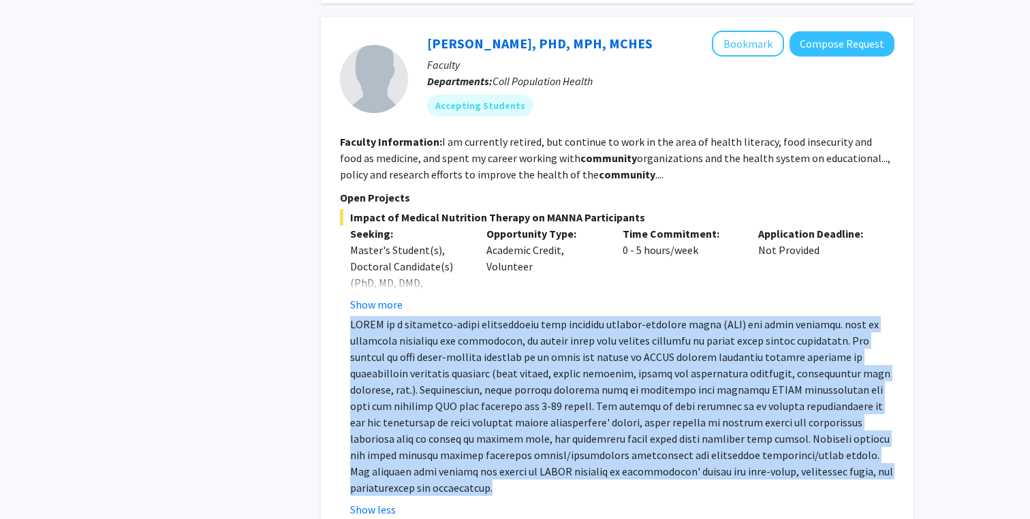
click at [464, 333] on p at bounding box center [622, 406] width 544 height 180
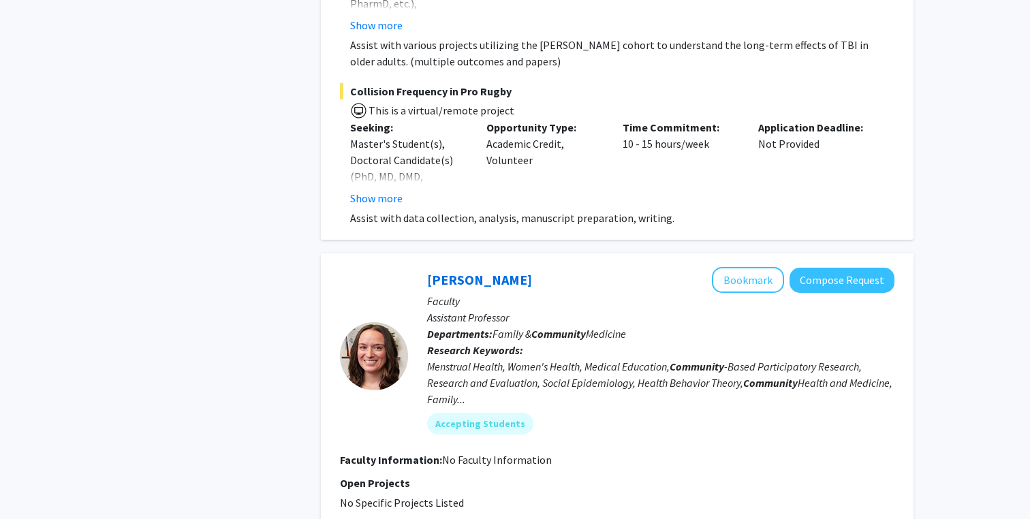
scroll to position [2138, 0]
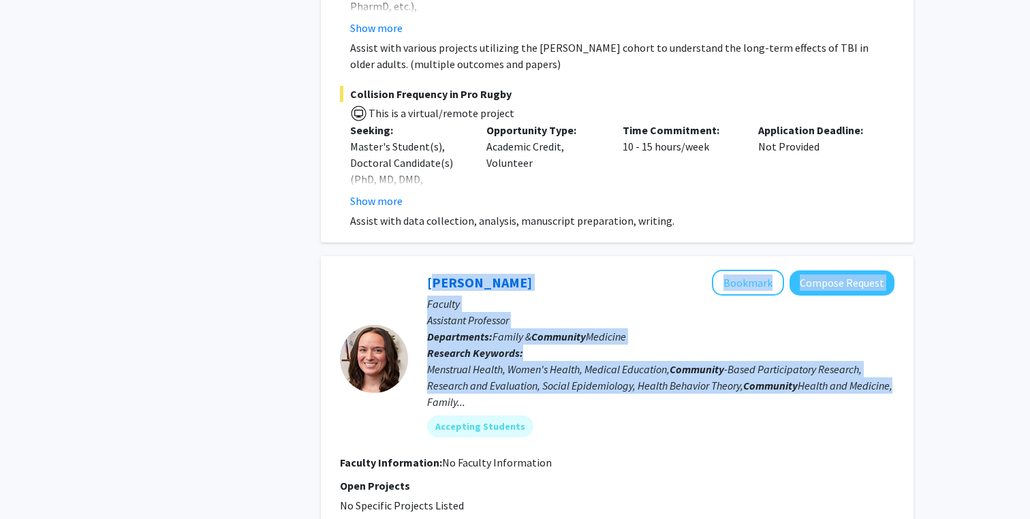
drag, startPoint x: 422, startPoint y: 232, endPoint x: 466, endPoint y: 358, distance: 134.3
click at [466, 358] on div "Allison Casola Bookmark Compose Request Faculty Assistant Professor Departments…" at bounding box center [651, 359] width 487 height 178
copy div "Allison Casola Bookmark Compose Request Faculty Assistant Professor Departments…"
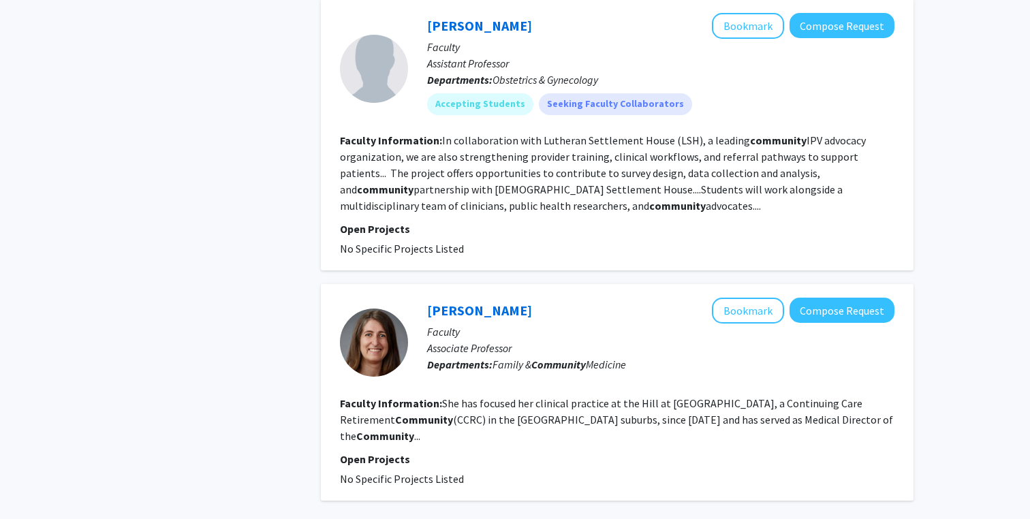
scroll to position [6194, 0]
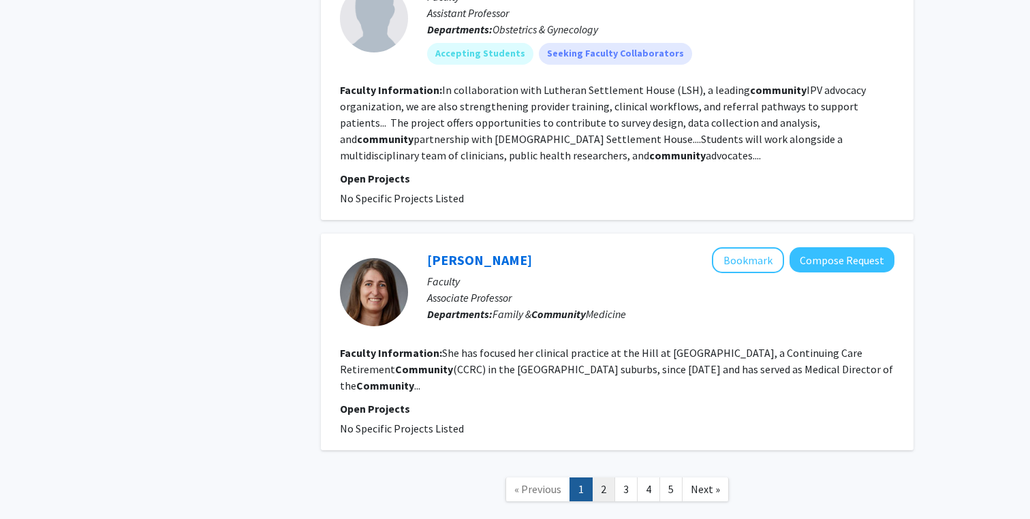
click at [598, 478] on link "2" at bounding box center [603, 490] width 23 height 24
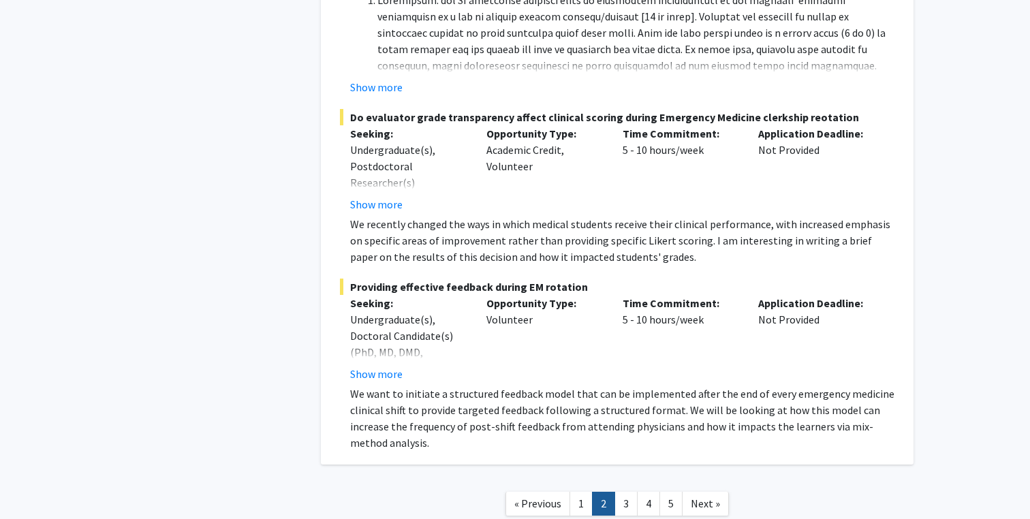
scroll to position [3220, 0]
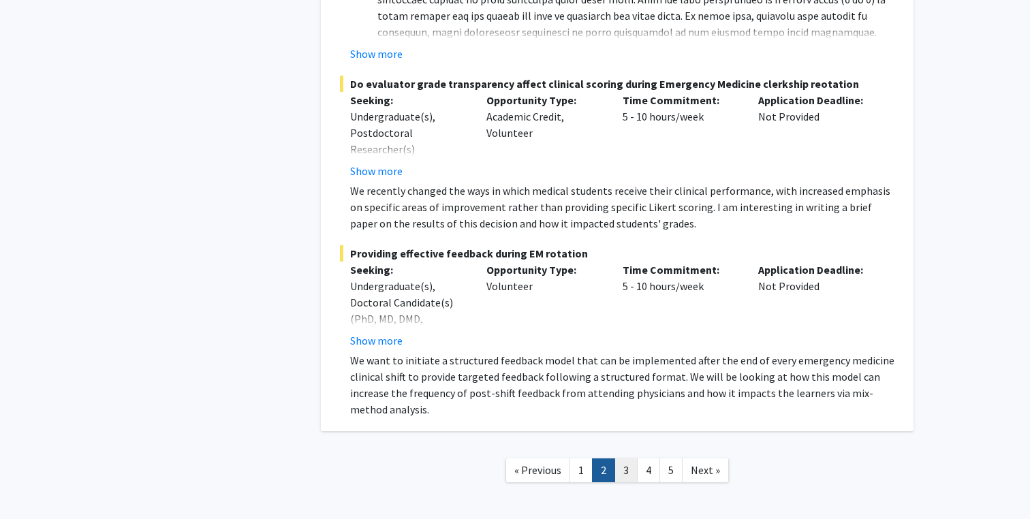
click at [618, 459] on link "3" at bounding box center [626, 471] width 23 height 24
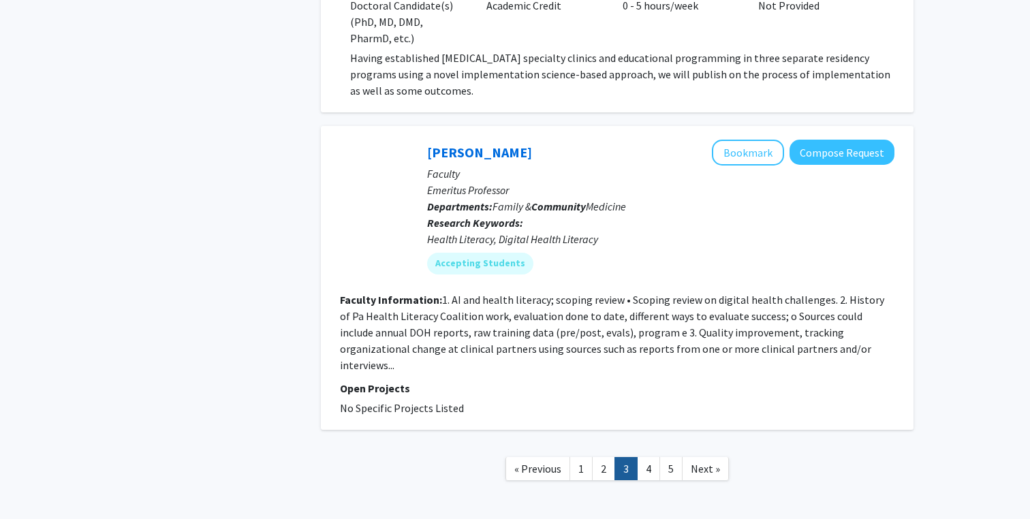
scroll to position [2838, 0]
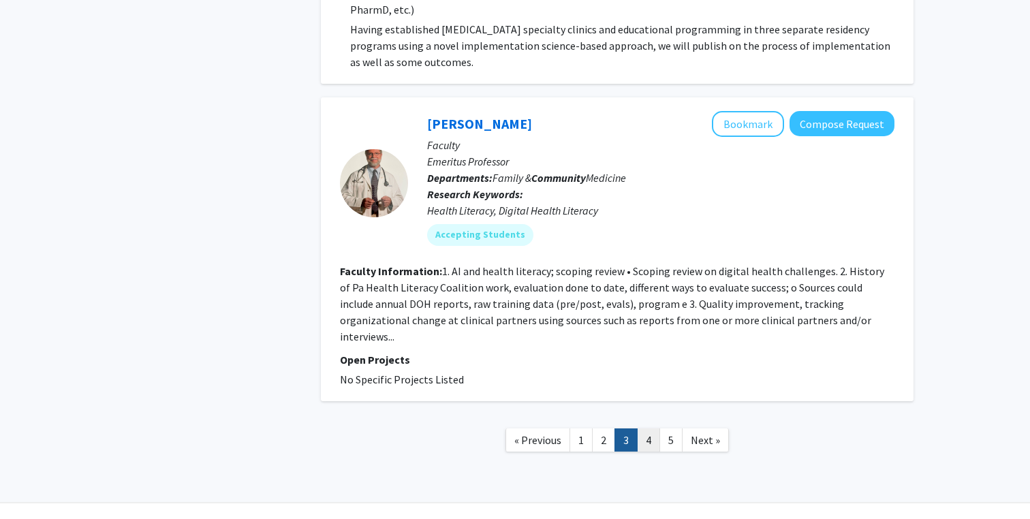
click at [643, 429] on link "4" at bounding box center [648, 441] width 23 height 24
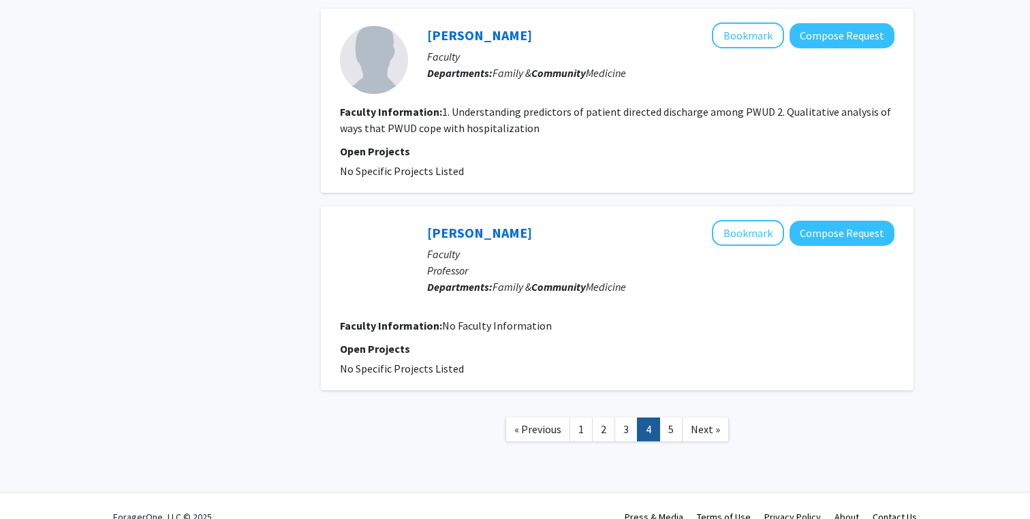
scroll to position [1911, 0]
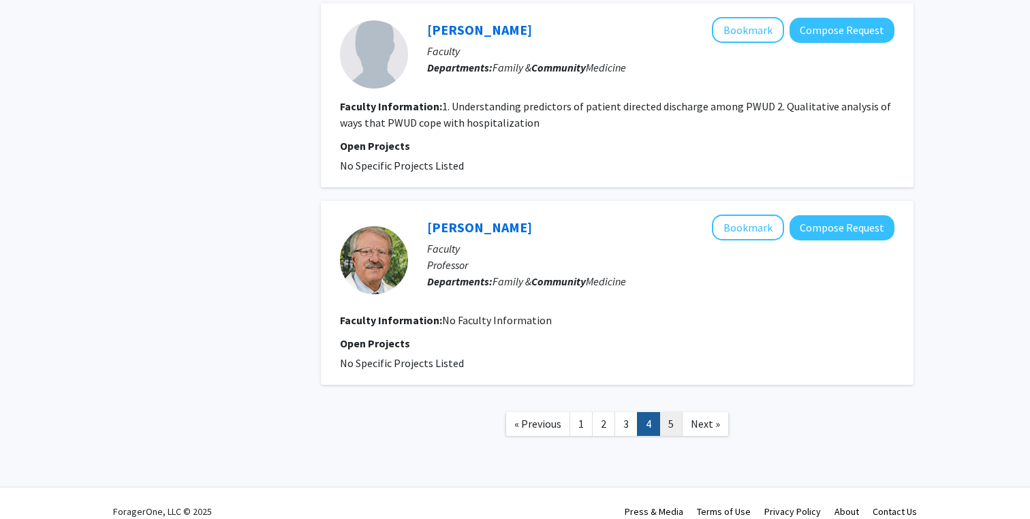
click at [671, 412] on link "5" at bounding box center [671, 424] width 23 height 24
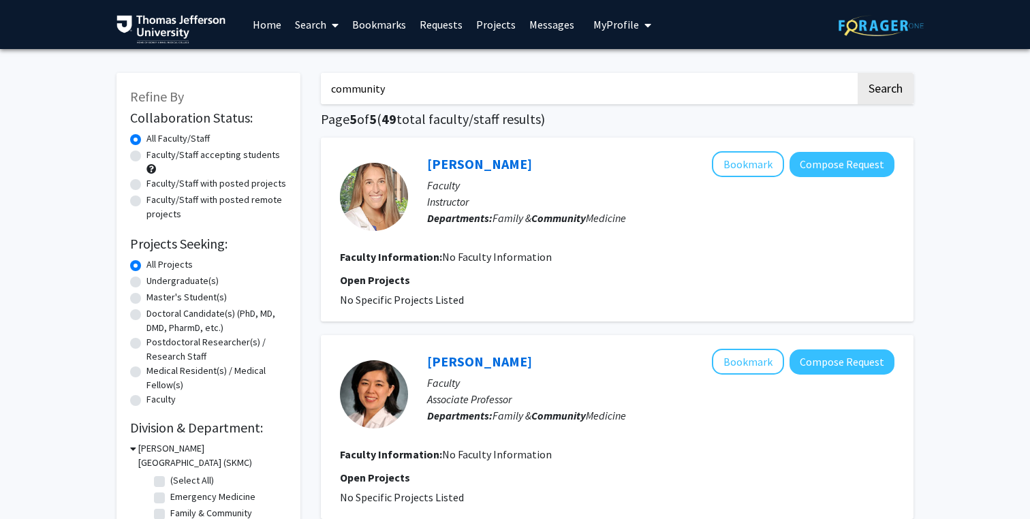
click at [424, 88] on input "community" at bounding box center [588, 88] width 535 height 31
type input "community based particip"
click at [858, 73] on button "Search" at bounding box center [886, 88] width 56 height 31
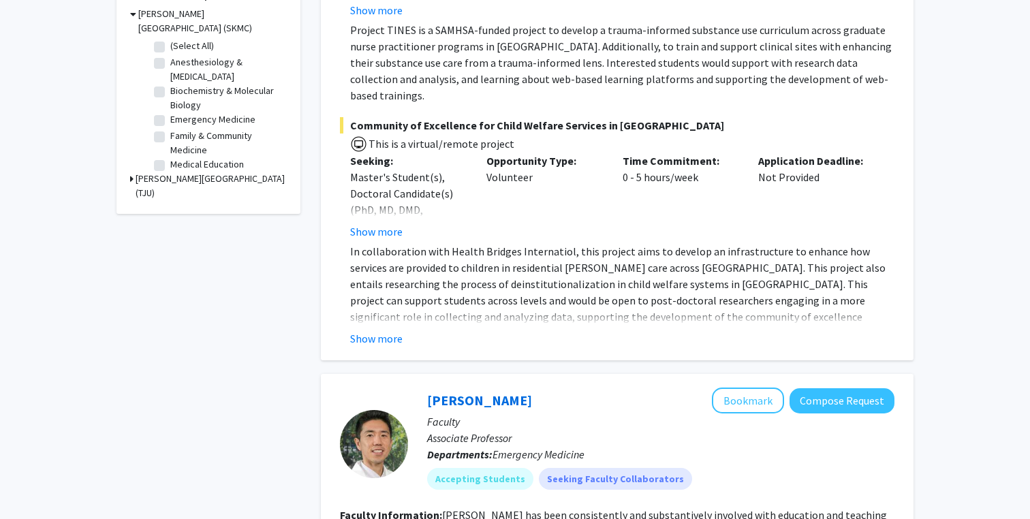
scroll to position [435, 0]
click at [387, 330] on button "Show more" at bounding box center [376, 338] width 52 height 16
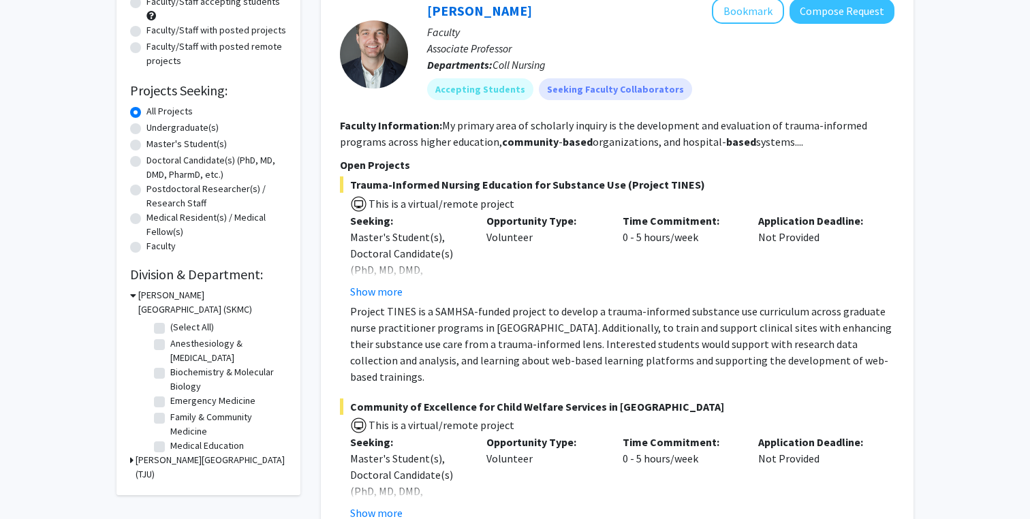
scroll to position [151, 0]
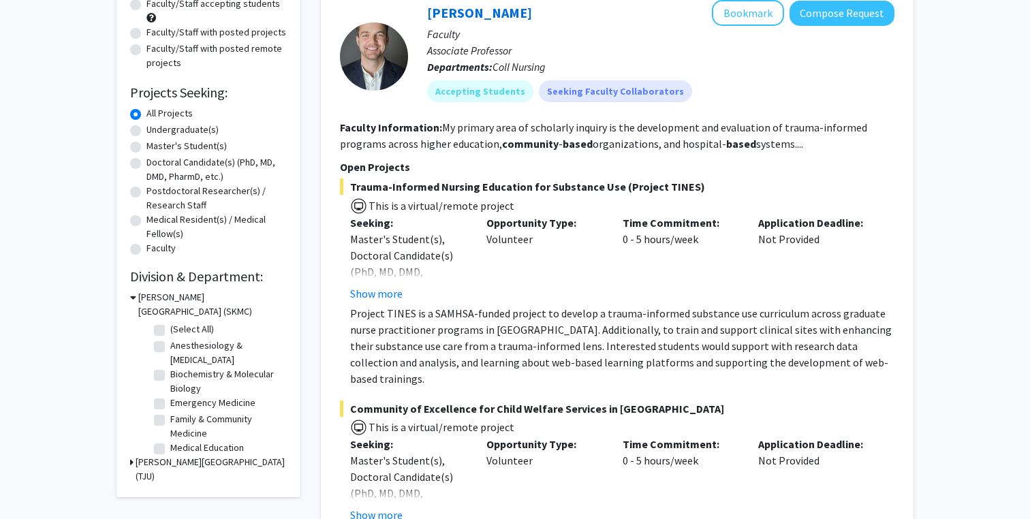
click at [683, 138] on fg-read-more "My primary area of scholarly inquiry is the development and evaluation of traum…" at bounding box center [603, 136] width 527 height 30
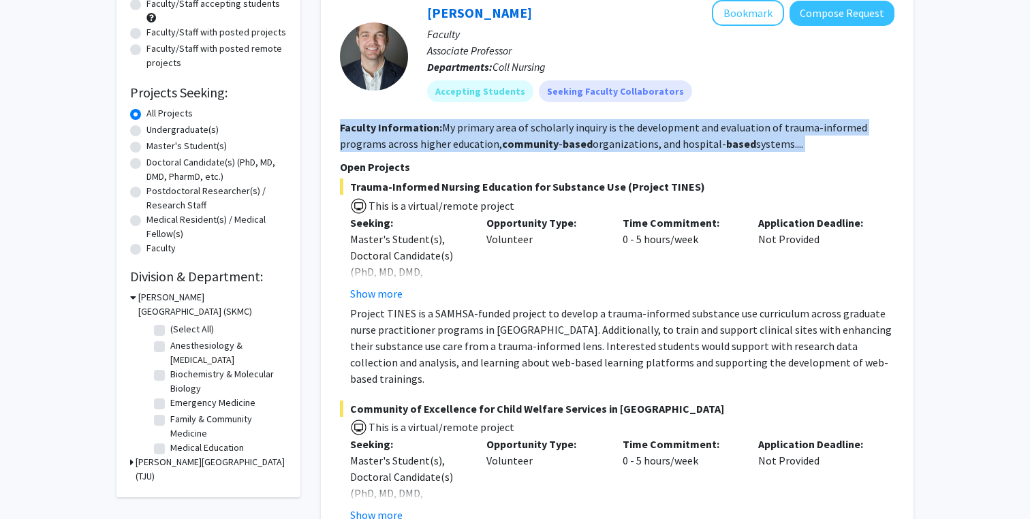
click at [683, 138] on fg-read-more "My primary area of scholarly inquiry is the development and evaluation of traum…" at bounding box center [603, 136] width 527 height 30
click at [709, 141] on fg-read-more "My primary area of scholarly inquiry is the development and evaluation of traum…" at bounding box center [603, 136] width 527 height 30
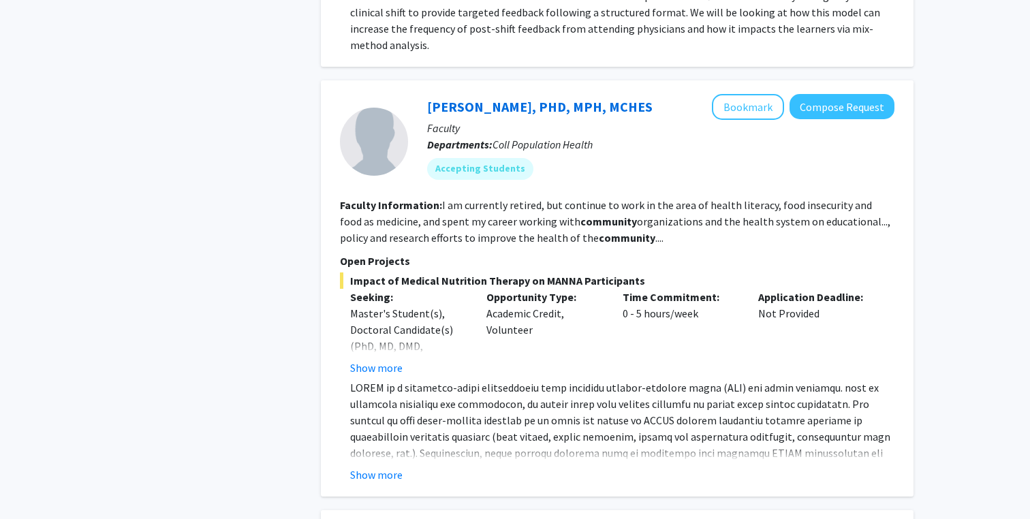
scroll to position [1770, 0]
drag, startPoint x: 427, startPoint y: 75, endPoint x: 641, endPoint y: 243, distance: 272.2
click at [641, 243] on fg-search-faculty "Rickie Brawer, PHD, MPH, MCHES Bookmark Compose Request Faculty Departments: Co…" at bounding box center [617, 287] width 555 height 389
copy fg-search-faculty "Rickie Brawer, PHD, MPH, MCHES Bookmark Compose Request Faculty Departments: Co…"
click at [384, 466] on button "Show more" at bounding box center [376, 474] width 52 height 16
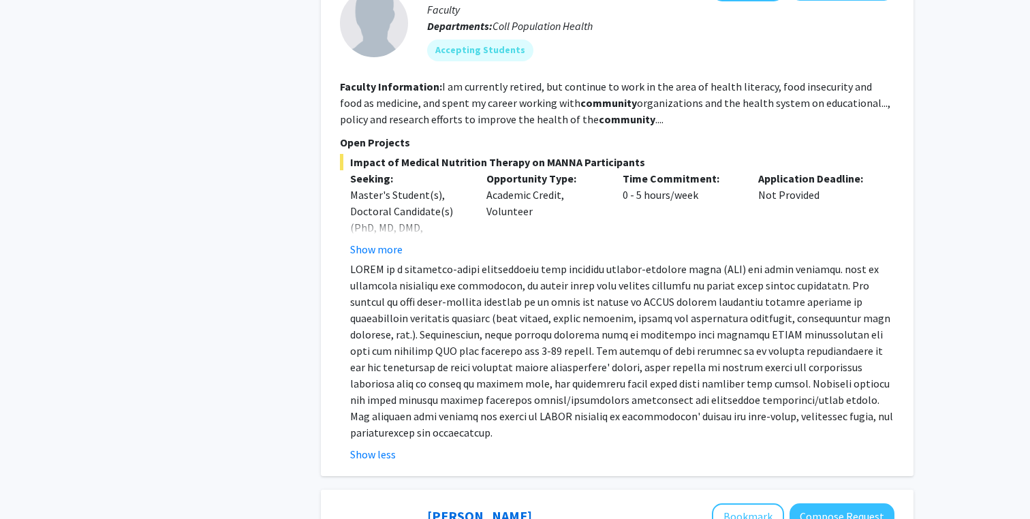
scroll to position [1897, 0]
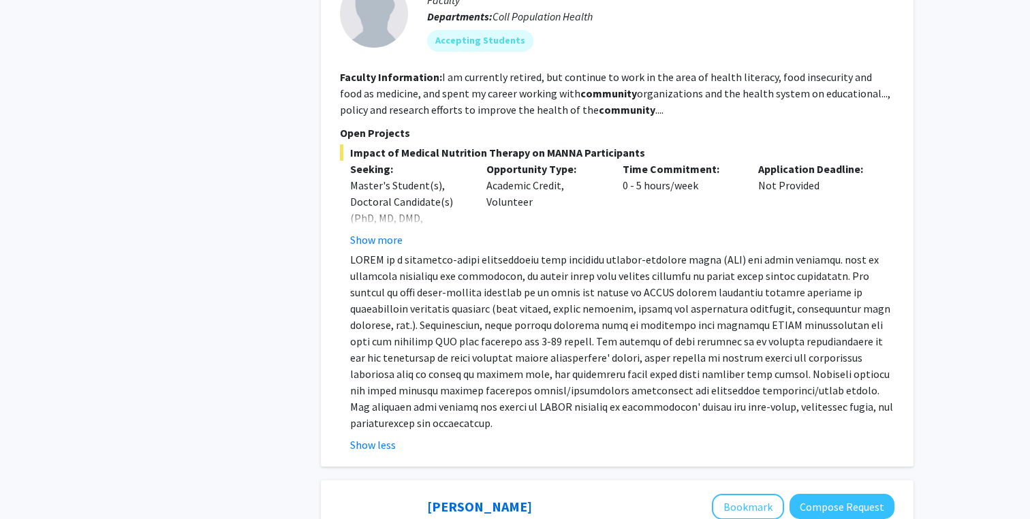
click at [437, 308] on p at bounding box center [622, 341] width 544 height 180
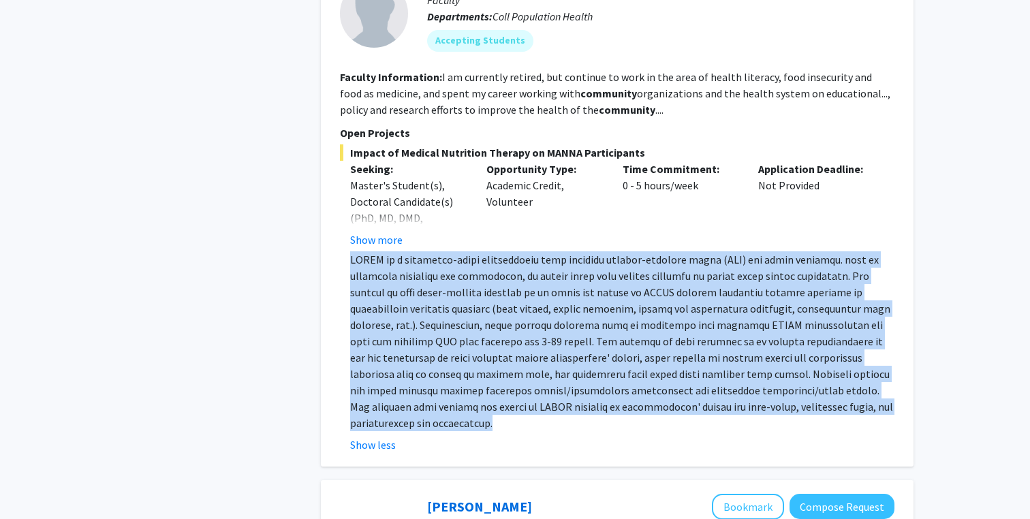
click at [412, 298] on p at bounding box center [622, 341] width 544 height 180
drag, startPoint x: 349, startPoint y: 225, endPoint x: 450, endPoint y: 384, distance: 188.1
click at [450, 384] on fg-read-more "Show less" at bounding box center [617, 352] width 555 height 202
copy p "MANNA is a community-based organization that provides medical-tailored meals (M…"
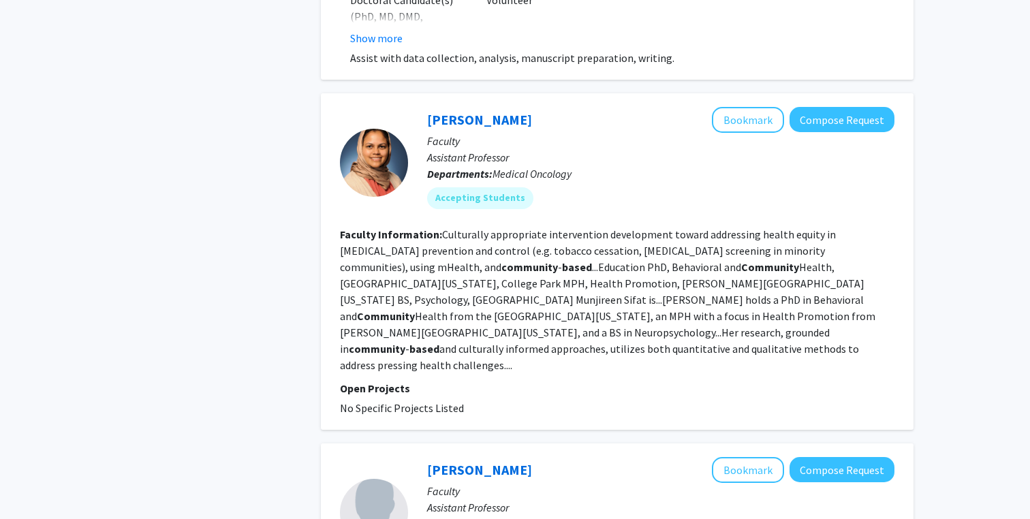
scroll to position [3212, 0]
click at [478, 110] on link "Munjireen Sifat" at bounding box center [479, 118] width 105 height 17
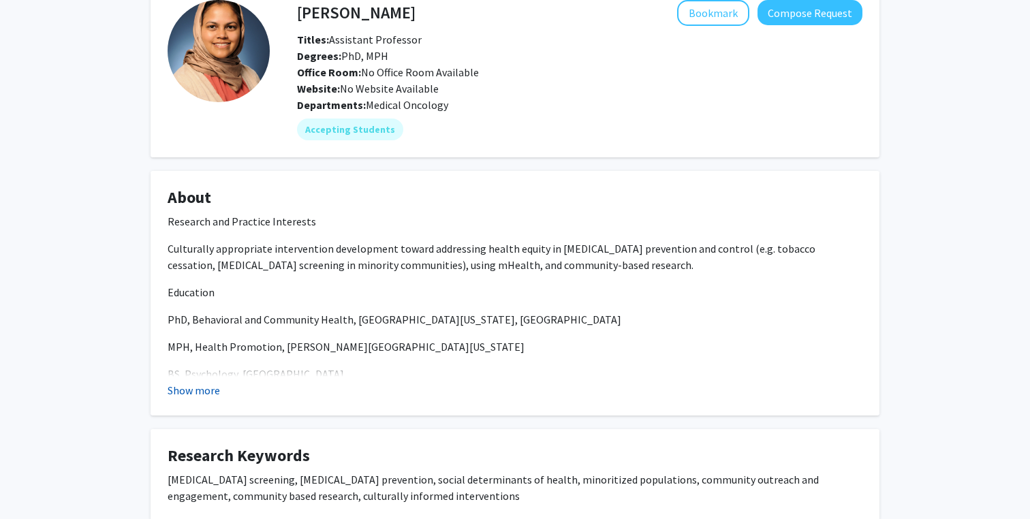
click at [200, 392] on button "Show more" at bounding box center [194, 390] width 52 height 16
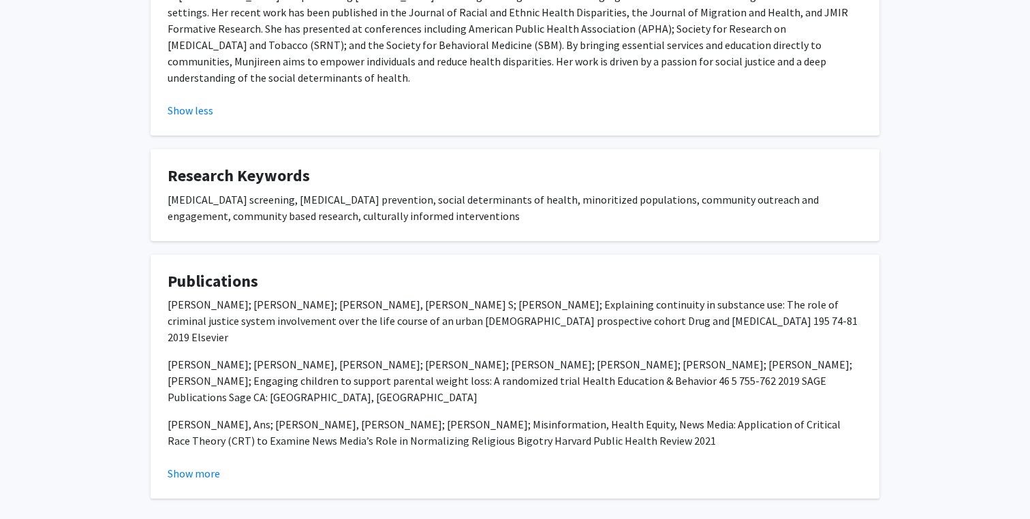
scroll to position [672, 0]
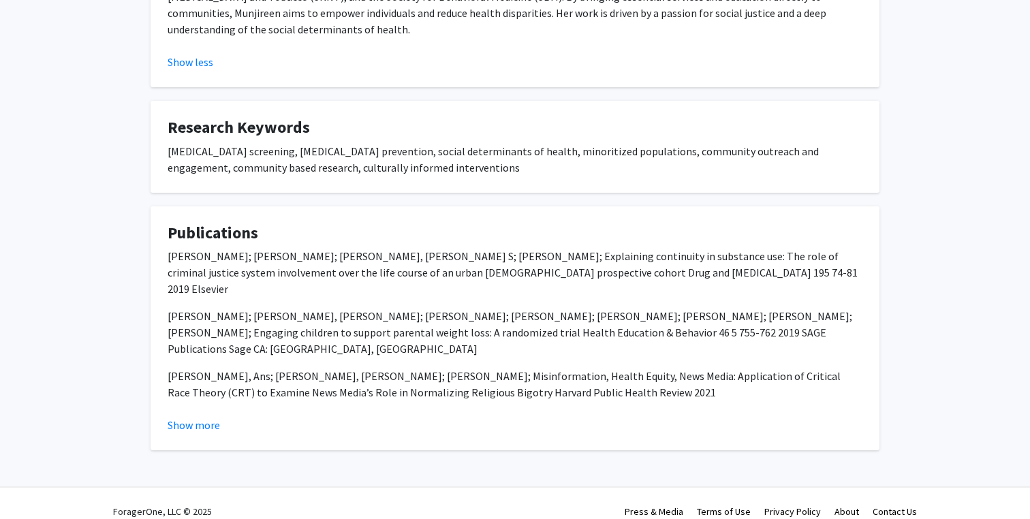
click at [427, 249] on span "Green, Kerry M; Doherty, Elaine E; Sifat, Munjireen S; Ensminger, Margaret E; E…" at bounding box center [513, 272] width 690 height 46
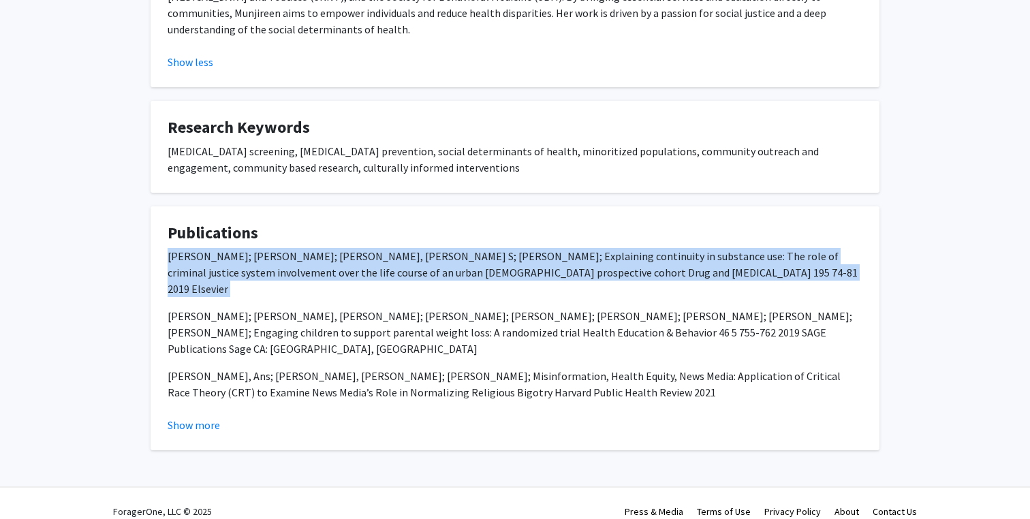
click at [391, 249] on span "Green, Kerry M; Doherty, Elaine E; Sifat, Munjireen S; Ensminger, Margaret E; E…" at bounding box center [513, 272] width 690 height 46
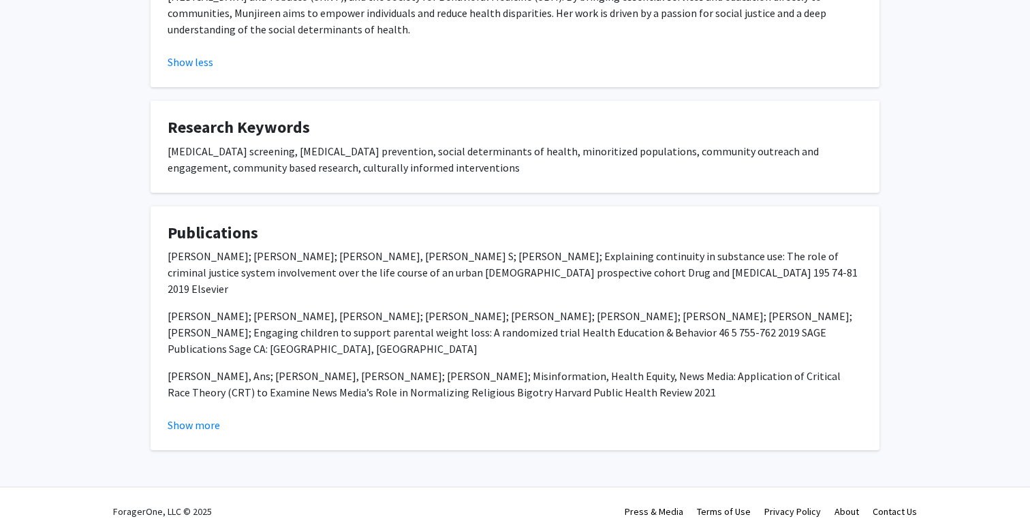
click at [373, 143] on div "cancer screening, cancer prevention, social determinants of health, minoritized…" at bounding box center [515, 159] width 695 height 33
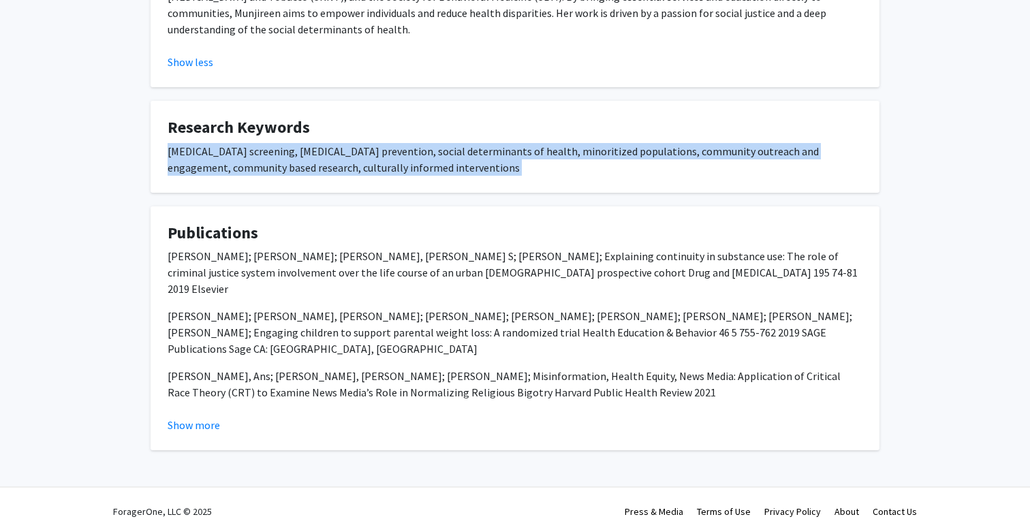
click at [339, 147] on div "cancer screening, cancer prevention, social determinants of health, minoritized…" at bounding box center [515, 159] width 695 height 33
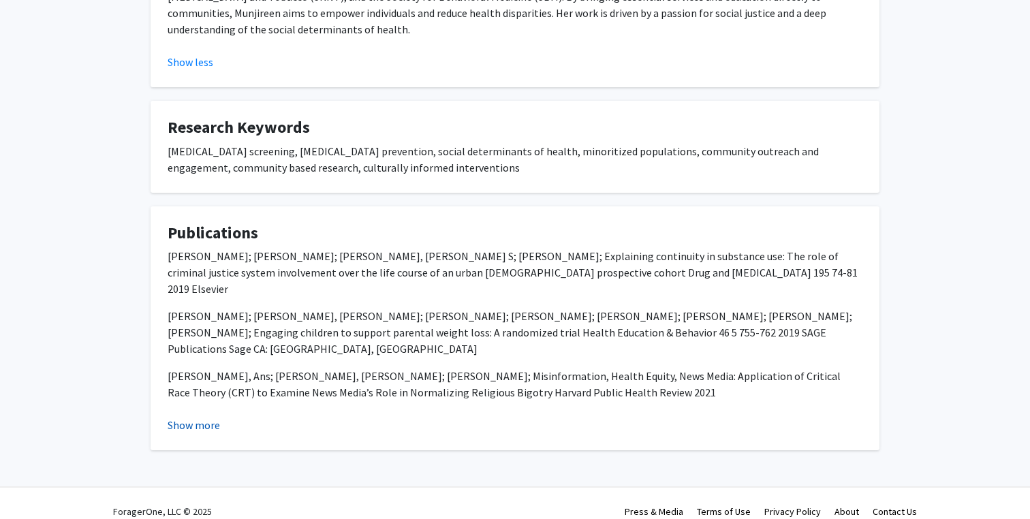
click at [200, 417] on button "Show more" at bounding box center [194, 425] width 52 height 16
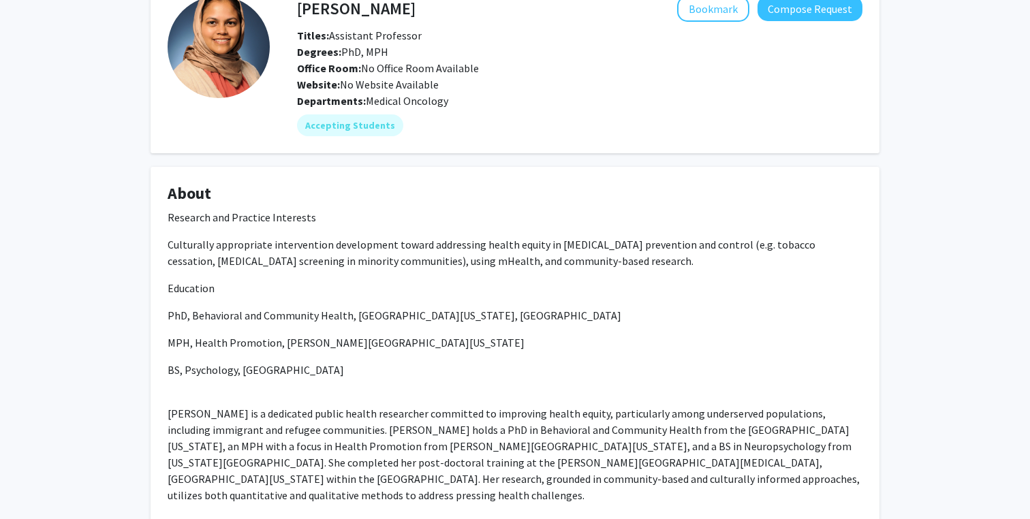
scroll to position [135, 0]
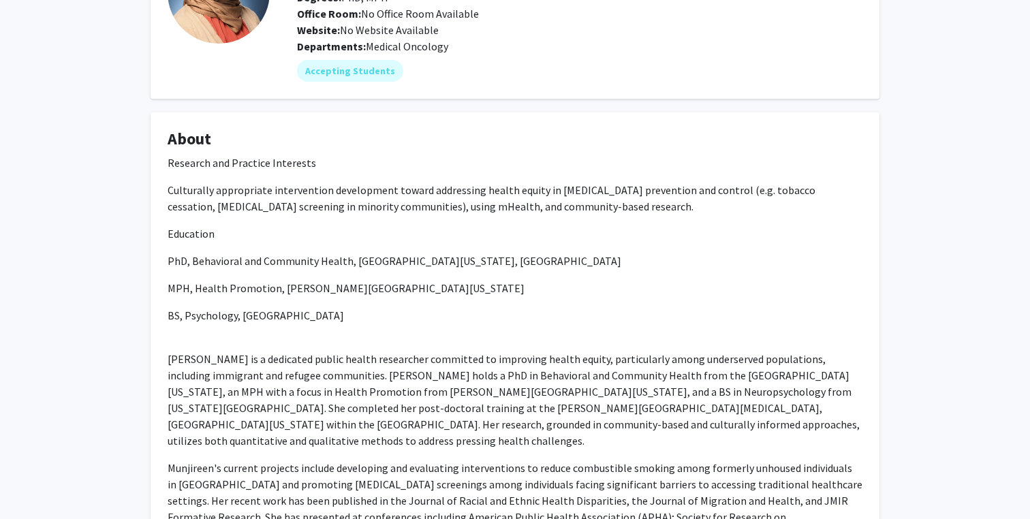
click at [418, 205] on p "Culturally appropriate intervention development toward addressing health equity…" at bounding box center [515, 198] width 695 height 33
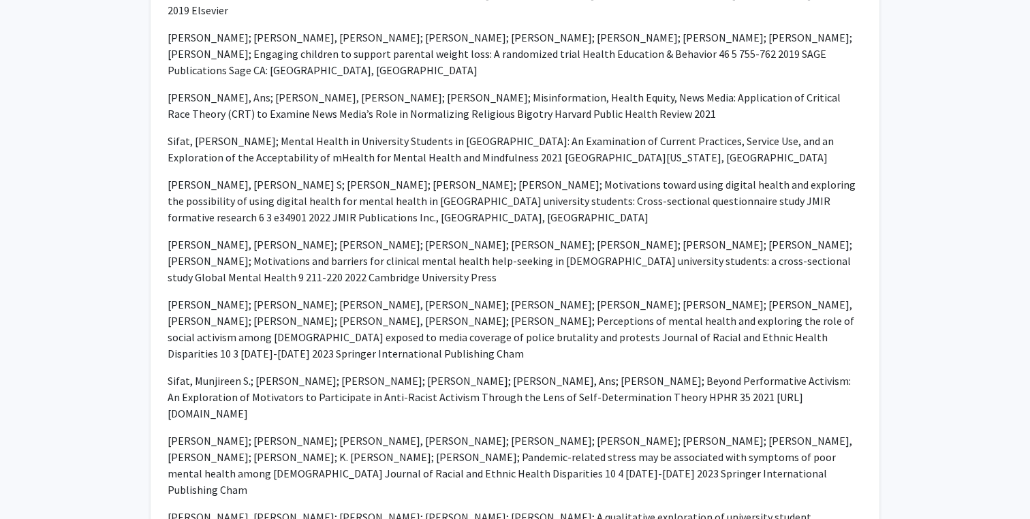
scroll to position [964, 0]
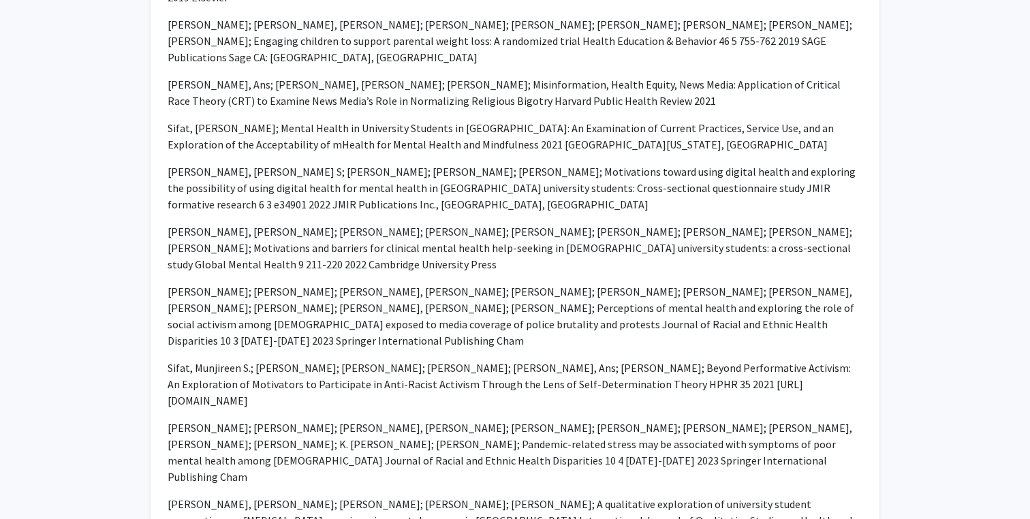
click at [457, 360] on p "Sifat, Munjireen S.; Chiang, Shawn C.; Amin, Nazra; Traore, Samira; Irfan, Ans;…" at bounding box center [515, 384] width 695 height 49
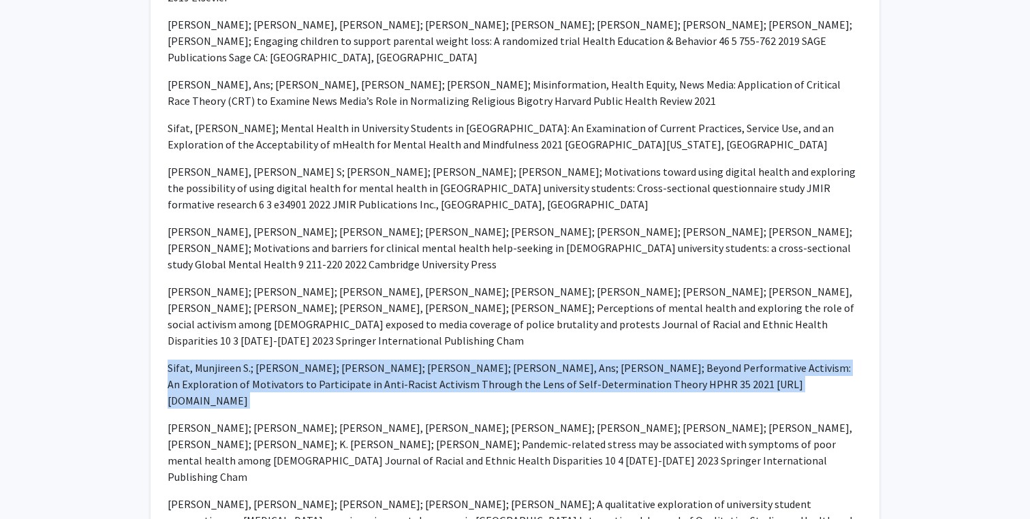
click at [422, 360] on p "Sifat, Munjireen S.; Chiang, Shawn C.; Amin, Nazra; Traore, Samira; Irfan, Ans;…" at bounding box center [515, 384] width 695 height 49
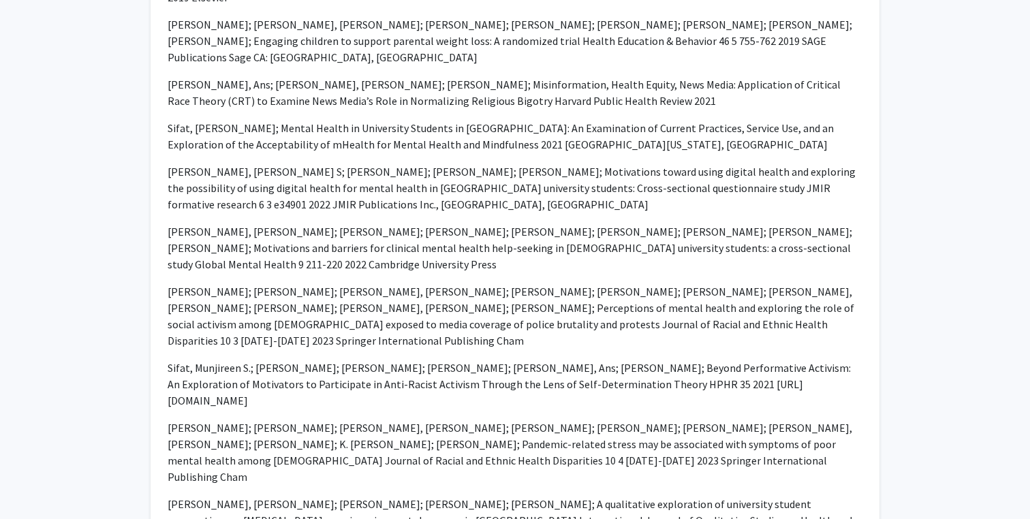
click at [409, 283] on p "Alexander, Adam C; Waring, Joseph JC; Noble, Bishop; Bradley, David; Olurotimi,…" at bounding box center [515, 315] width 695 height 65
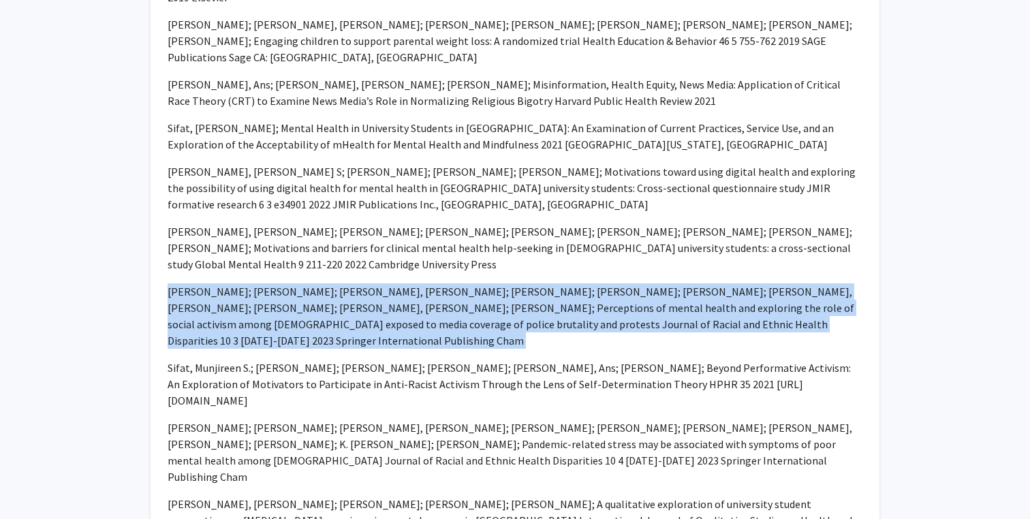
scroll to position [954, 0]
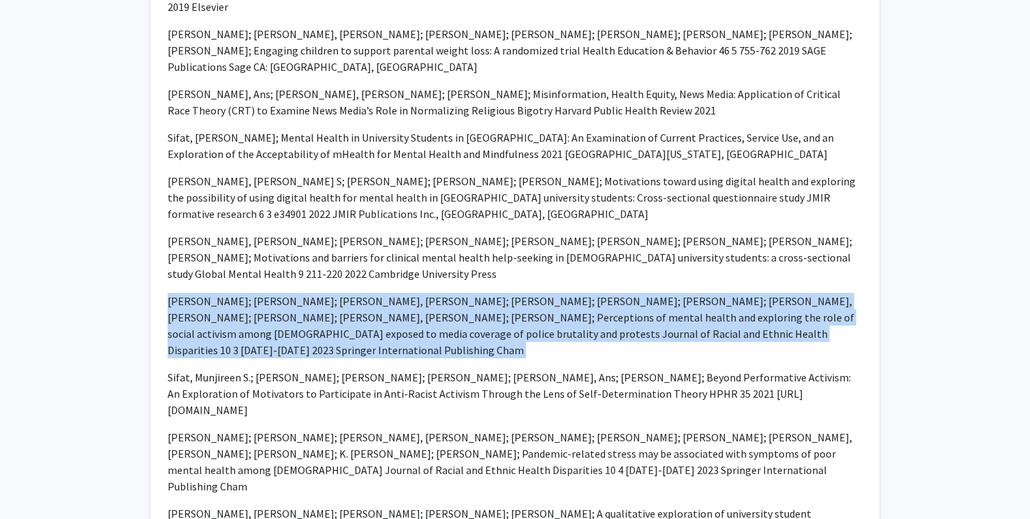
click at [437, 233] on p "Sifat, Munjireen S; Tasnim, Naima; Hoque, Nushrat; Saperstein, Sandra; Shin, Ri…" at bounding box center [515, 257] width 695 height 49
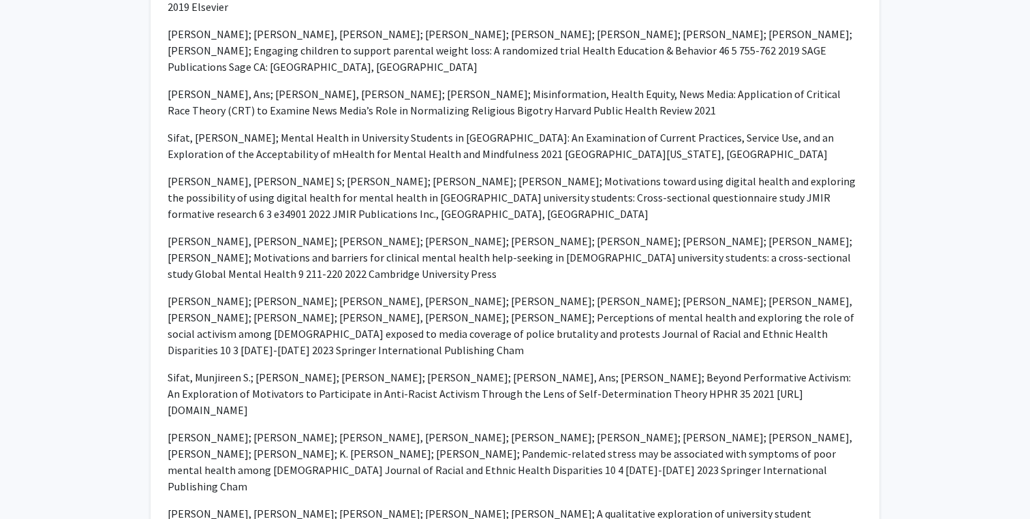
click at [437, 233] on p "Sifat, Munjireen S; Tasnim, Naima; Hoque, Nushrat; Saperstein, Sandra; Shin, Ri…" at bounding box center [515, 257] width 695 height 49
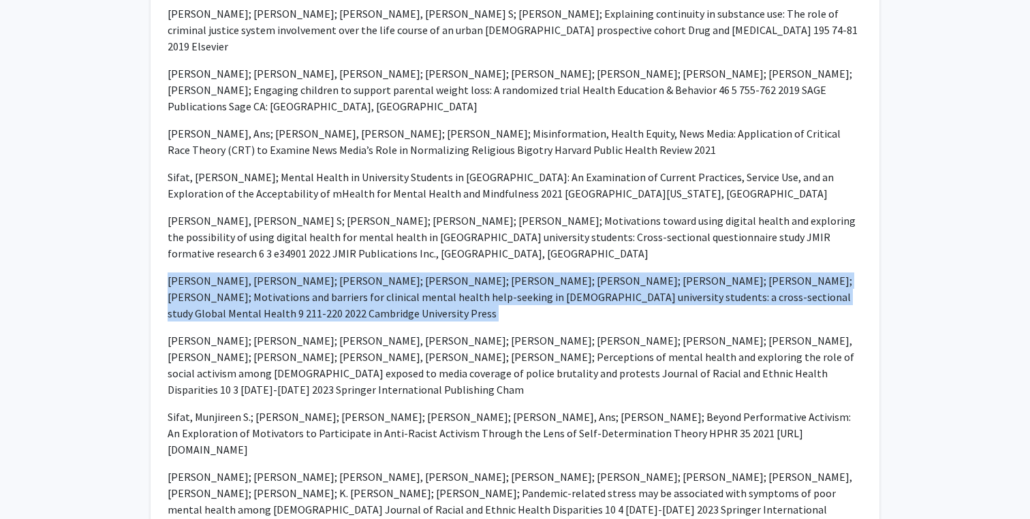
scroll to position [913, 0]
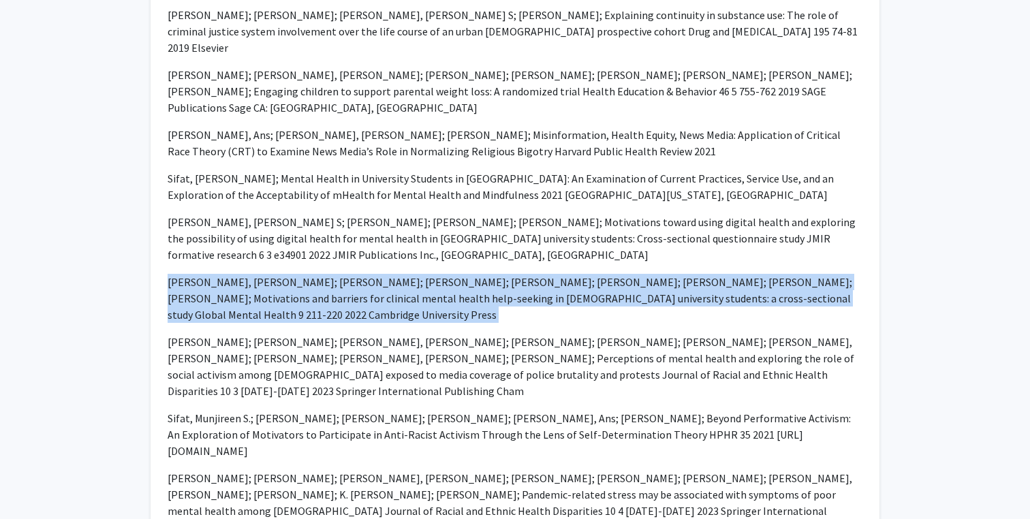
click at [440, 214] on p "Sifat, Munjireen S; Saperstein, Sandra L; Tasnim, Naima; Green, Kerry M; Motiva…" at bounding box center [515, 238] width 695 height 49
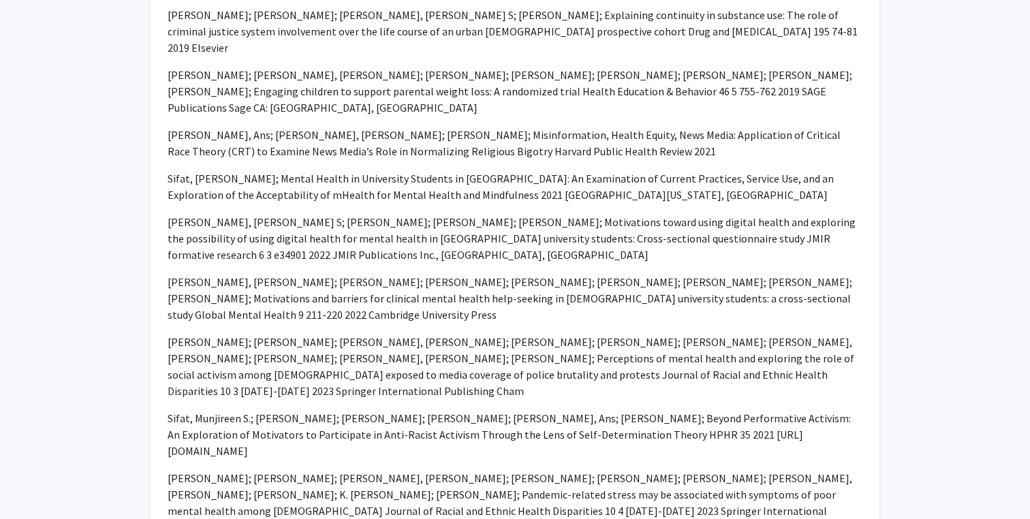
click at [440, 214] on p "Sifat, Munjireen S; Saperstein, Sandra L; Tasnim, Naima; Green, Kerry M; Motiva…" at bounding box center [515, 238] width 695 height 49
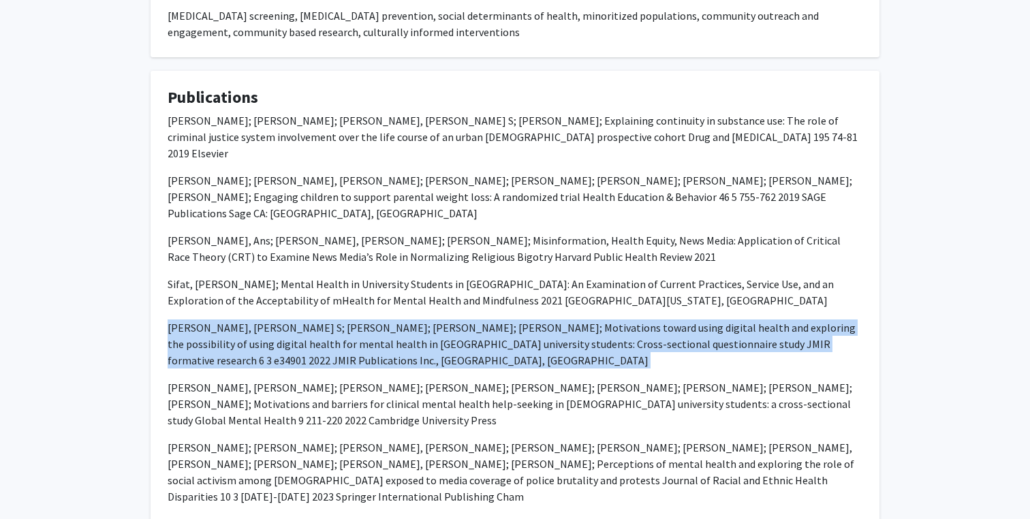
scroll to position [799, 0]
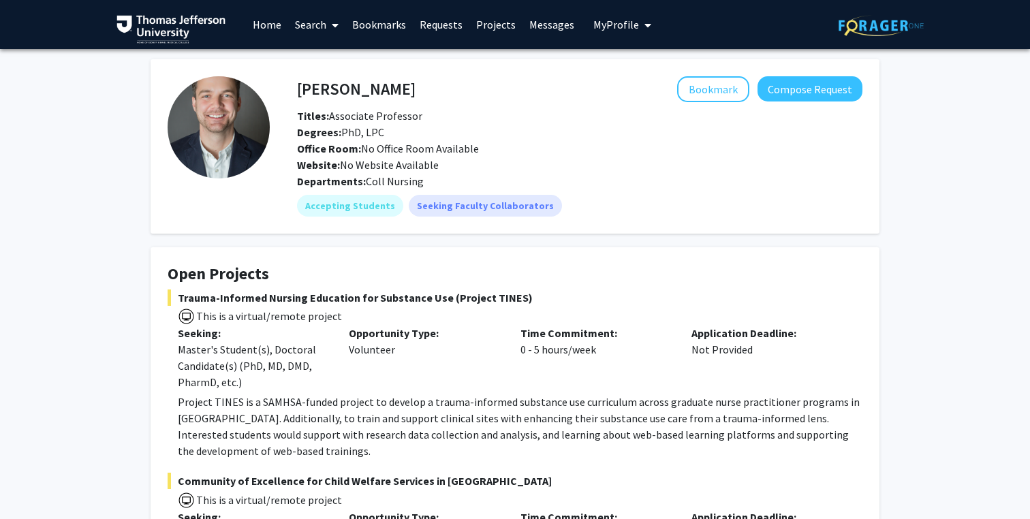
drag, startPoint x: 289, startPoint y: 84, endPoint x: 433, endPoint y: 126, distance: 150.5
click at [433, 126] on div "[PERSON_NAME] Bookmark Compose Request Titles: Associate Professor Degrees: PhD…" at bounding box center [580, 124] width 586 height 97
click at [398, 121] on span "Titles: Associate Professor" at bounding box center [359, 116] width 125 height 14
drag, startPoint x: 297, startPoint y: 85, endPoint x: 434, endPoint y: 85, distance: 137.0
click at [434, 85] on div "[PERSON_NAME] Bookmark Compose Request" at bounding box center [580, 89] width 586 height 26
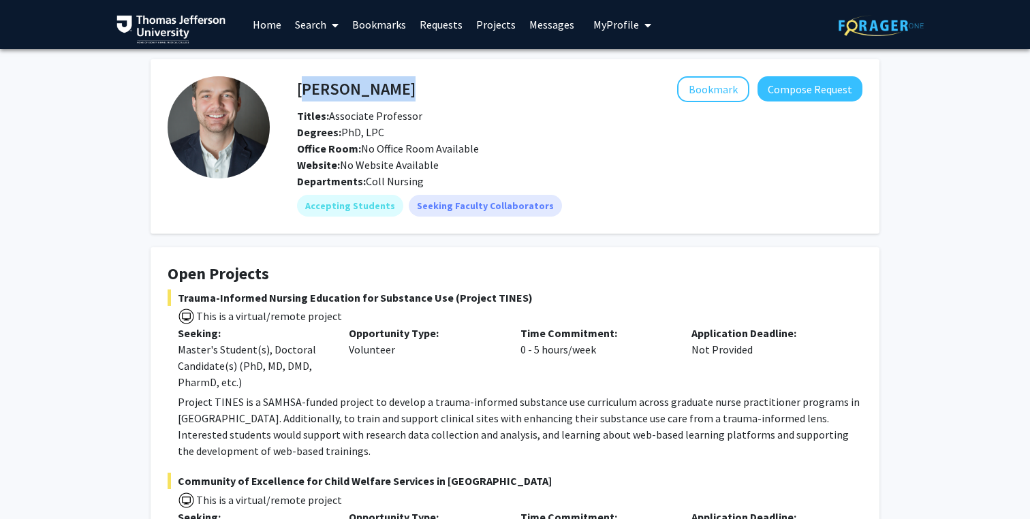
copy h4 "[PERSON_NAME]"
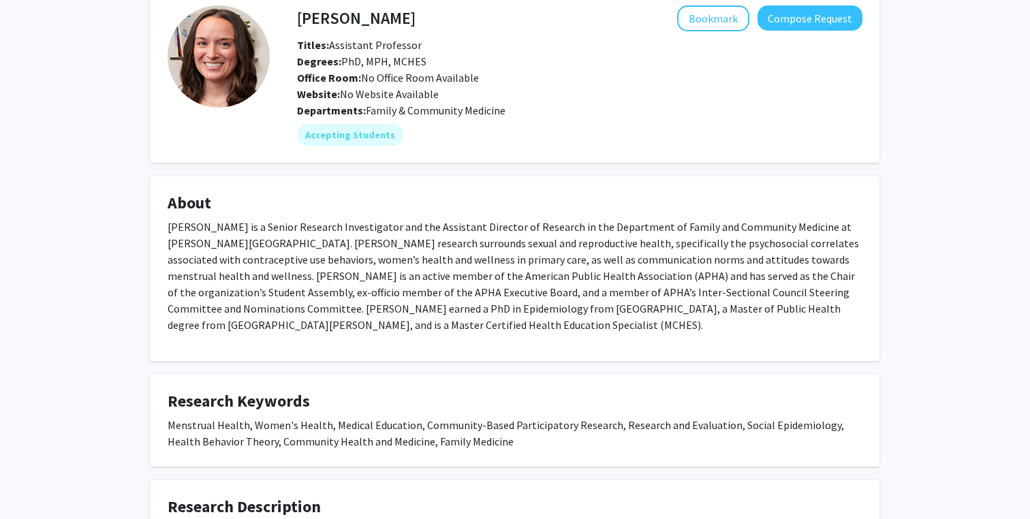
scroll to position [74, 0]
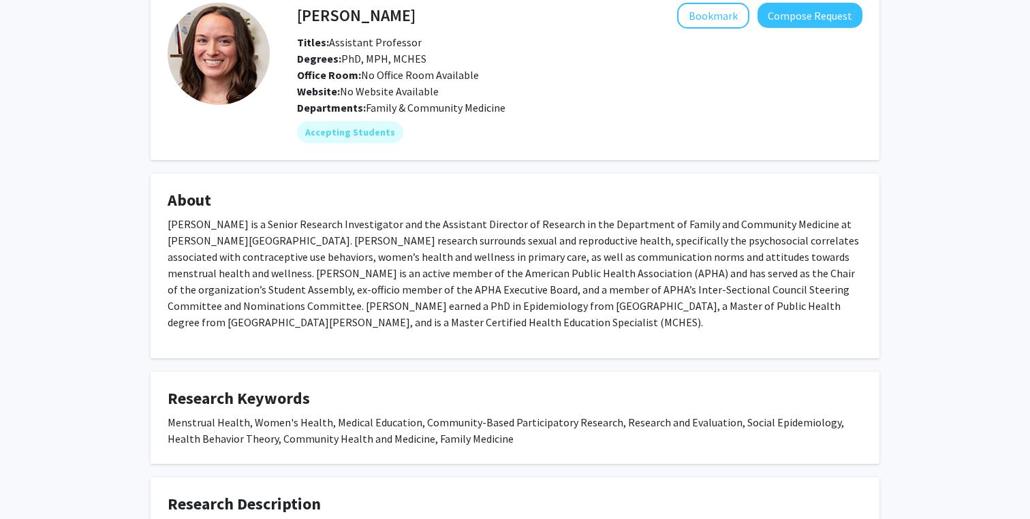
click at [433, 249] on p "Dr. Allison Casola is a Senior Research Investigator and the Assistant Director…" at bounding box center [515, 273] width 695 height 114
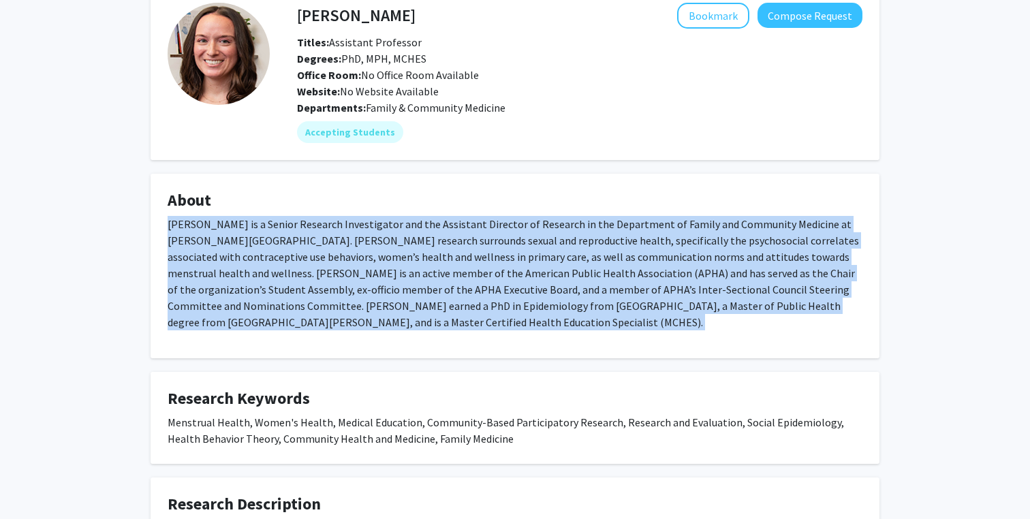
click at [397, 262] on p "Dr. Allison Casola is a Senior Research Investigator and the Assistant Director…" at bounding box center [515, 273] width 695 height 114
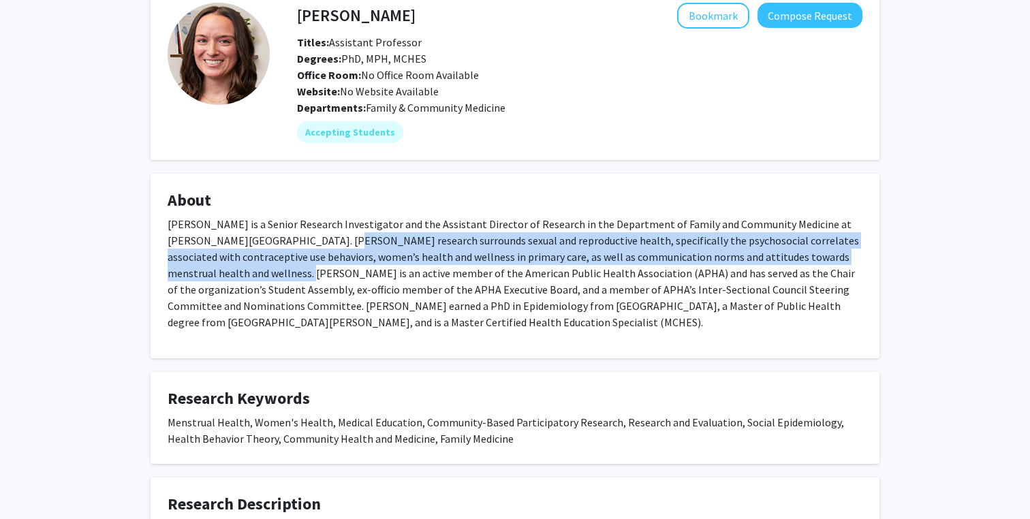
drag, startPoint x: 303, startPoint y: 245, endPoint x: 209, endPoint y: 267, distance: 96.7
click at [209, 267] on p "Dr. Allison Casola is a Senior Research Investigator and the Assistant Director…" at bounding box center [515, 273] width 695 height 114
copy p "Dr. Casola’s research surrounds sexual and reproductive health, specifically th…"
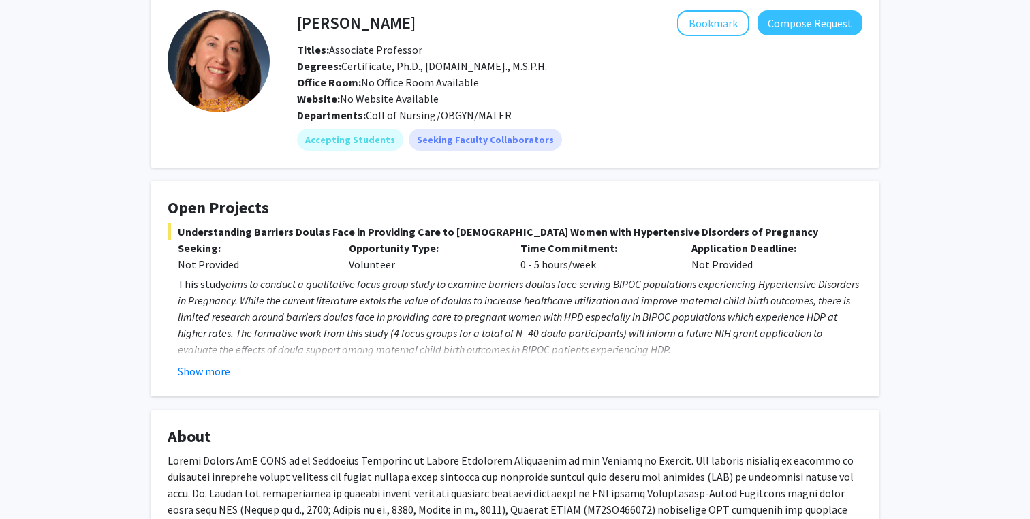
scroll to position [67, 0]
click at [217, 371] on button "Show more" at bounding box center [204, 371] width 52 height 16
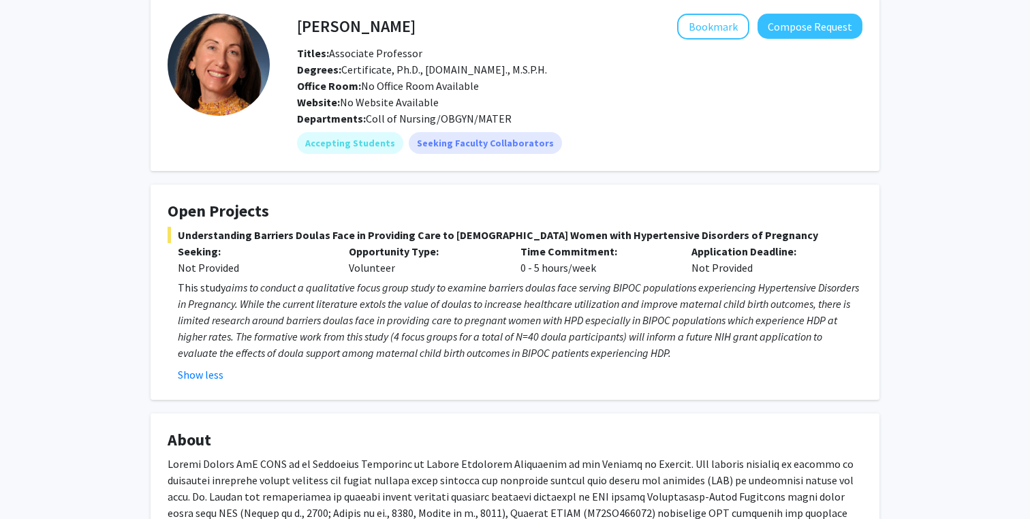
scroll to position [21, 0]
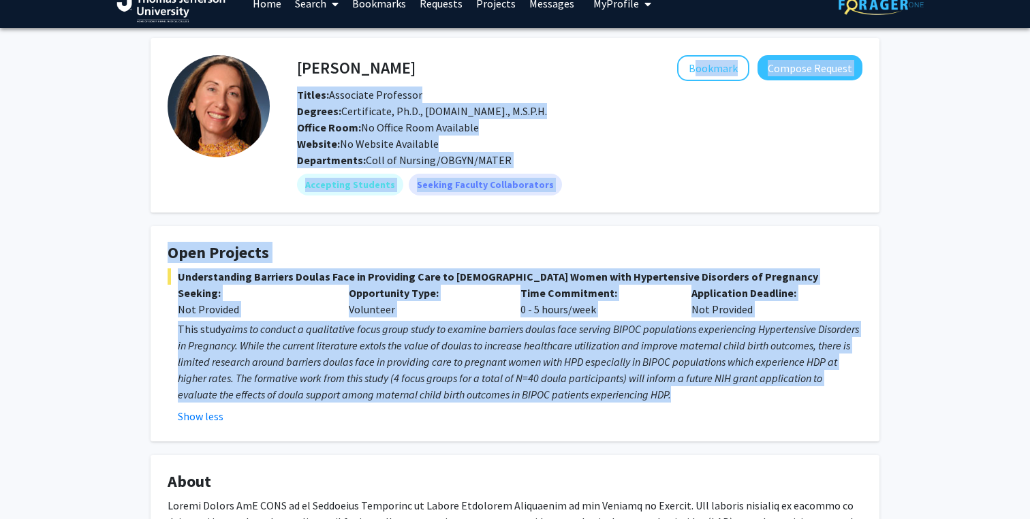
drag, startPoint x: 296, startPoint y: 70, endPoint x: 724, endPoint y: 397, distance: 539.0
copy div "Bookmark Compose Request Titles: Associate Professor Degrees: Certificate, Ph.D…"
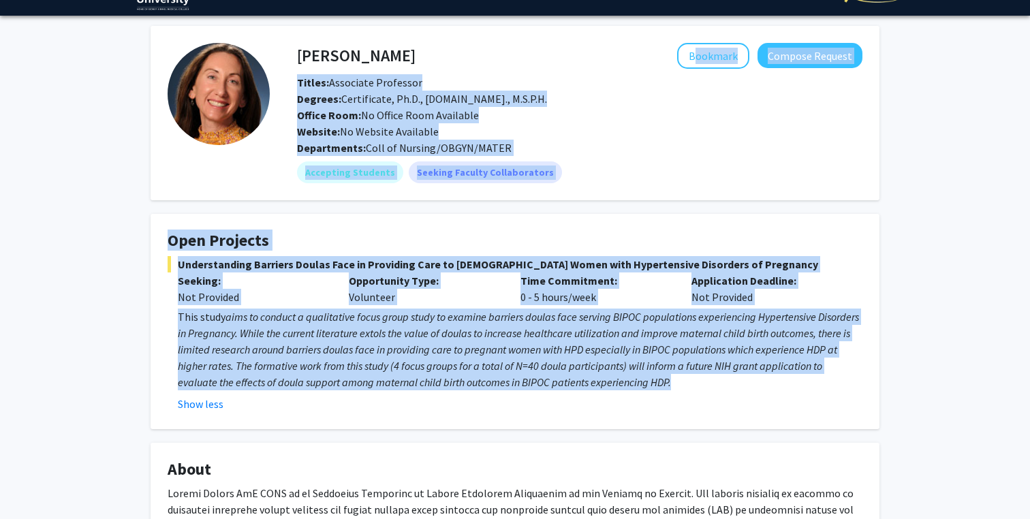
scroll to position [0, 0]
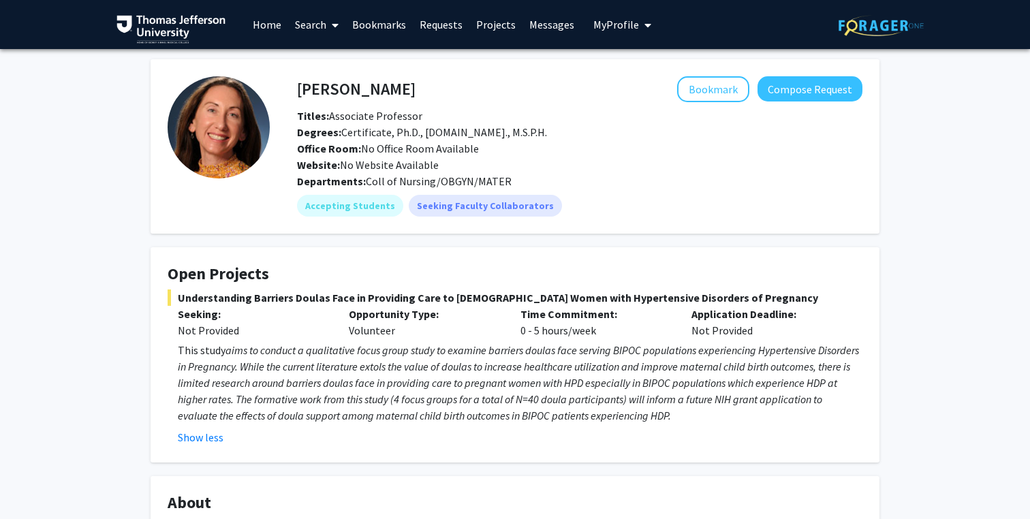
click at [348, 82] on h4 "Meghan Gannon" at bounding box center [356, 88] width 119 height 25
copy h4 "Meghan Gannon"
